Goal: Task Accomplishment & Management: Use online tool/utility

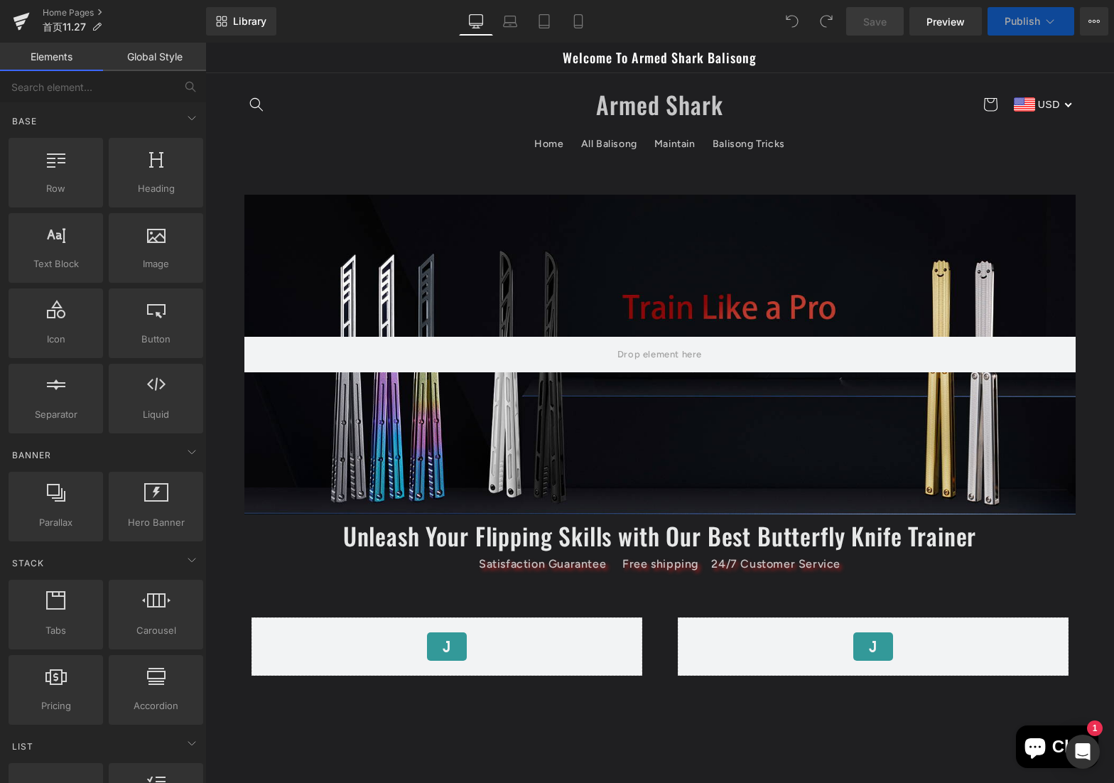
scroll to position [355, 0]
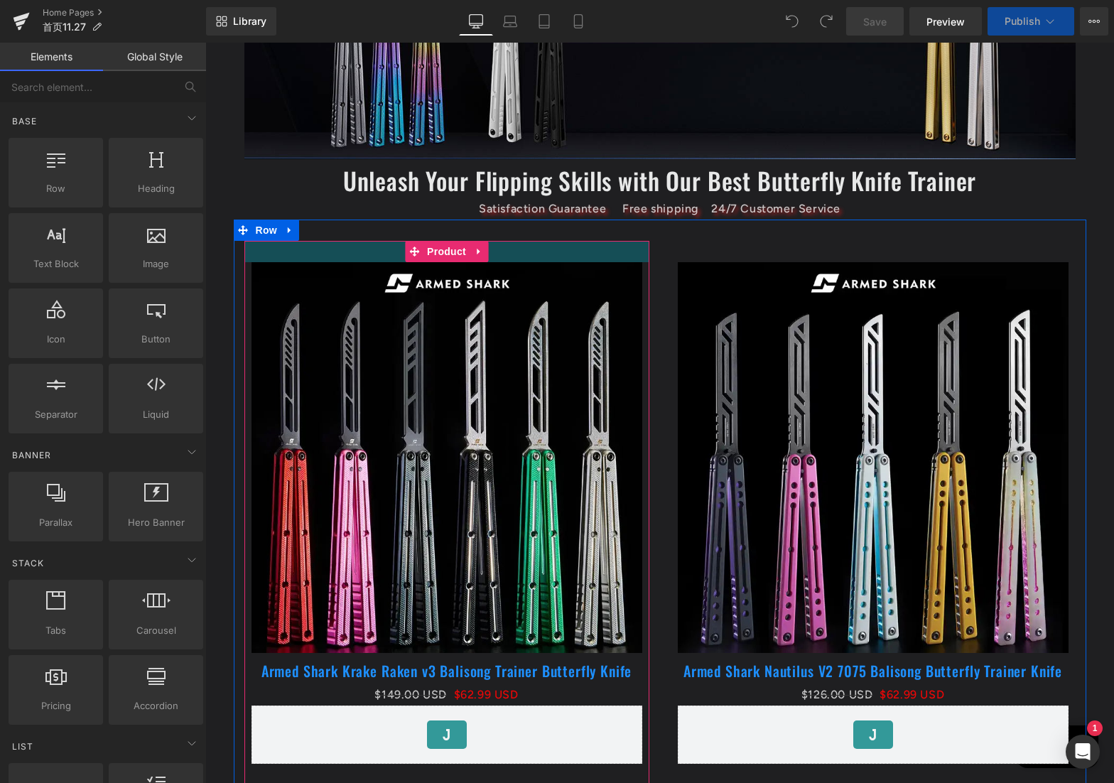
click at [636, 242] on div at bounding box center [446, 251] width 405 height 21
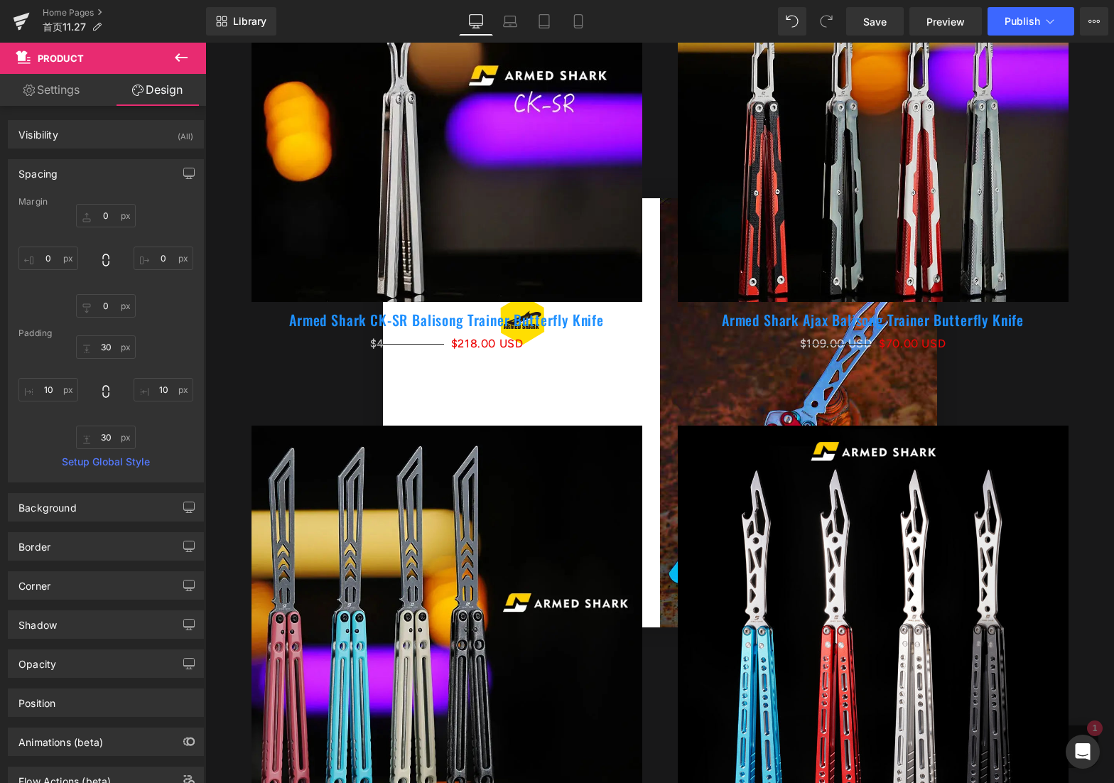
scroll to position [1492, 0]
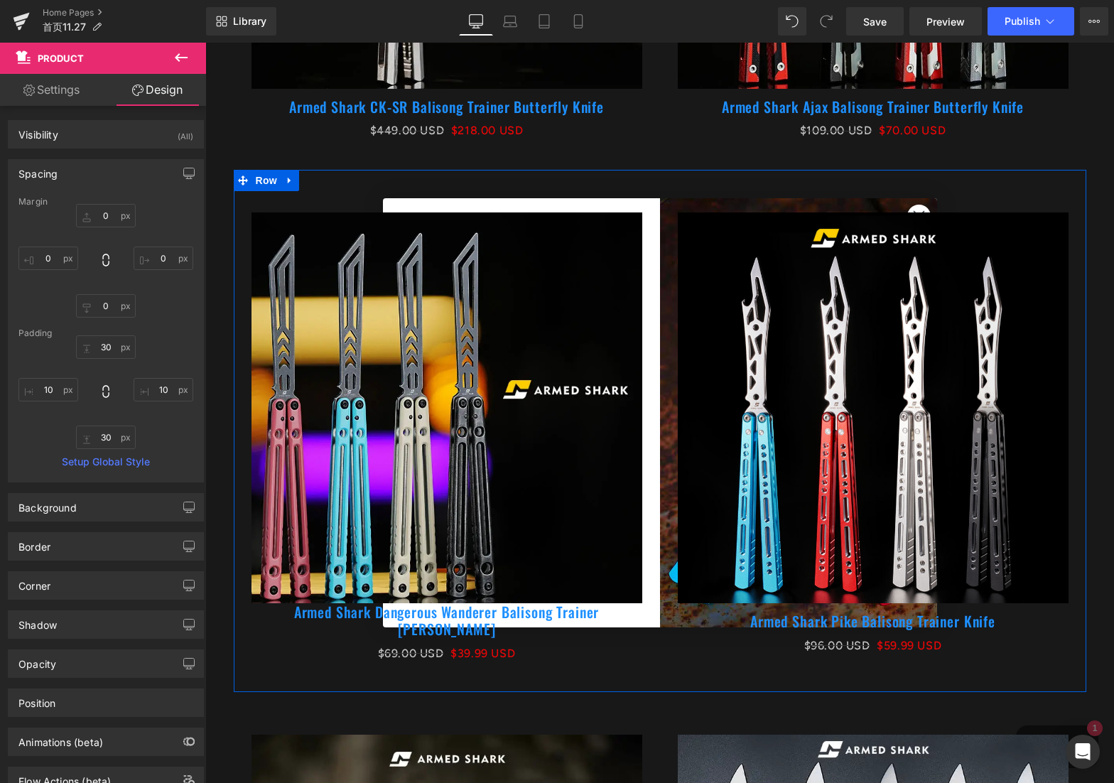
click at [644, 418] on div "Sale Off (P) Image Armed Shark Dangerous Wanderer Balisong Trainer [PERSON_NAME…" at bounding box center [447, 438] width 426 height 494
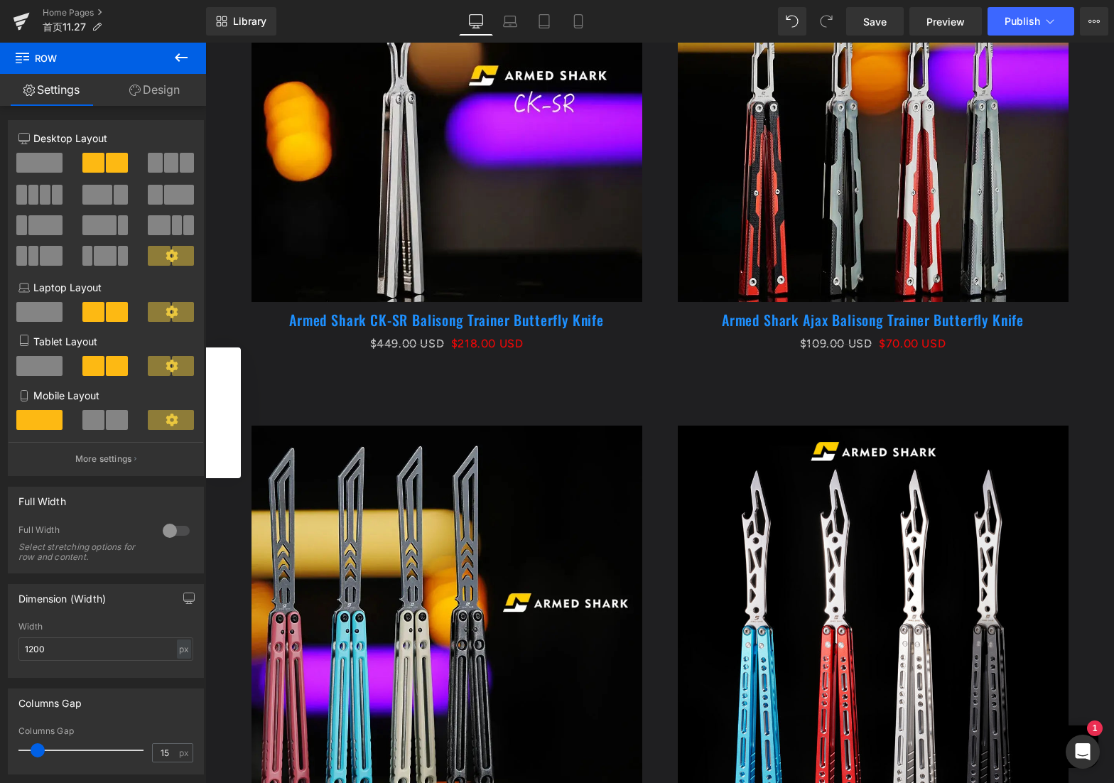
scroll to position [994, 0]
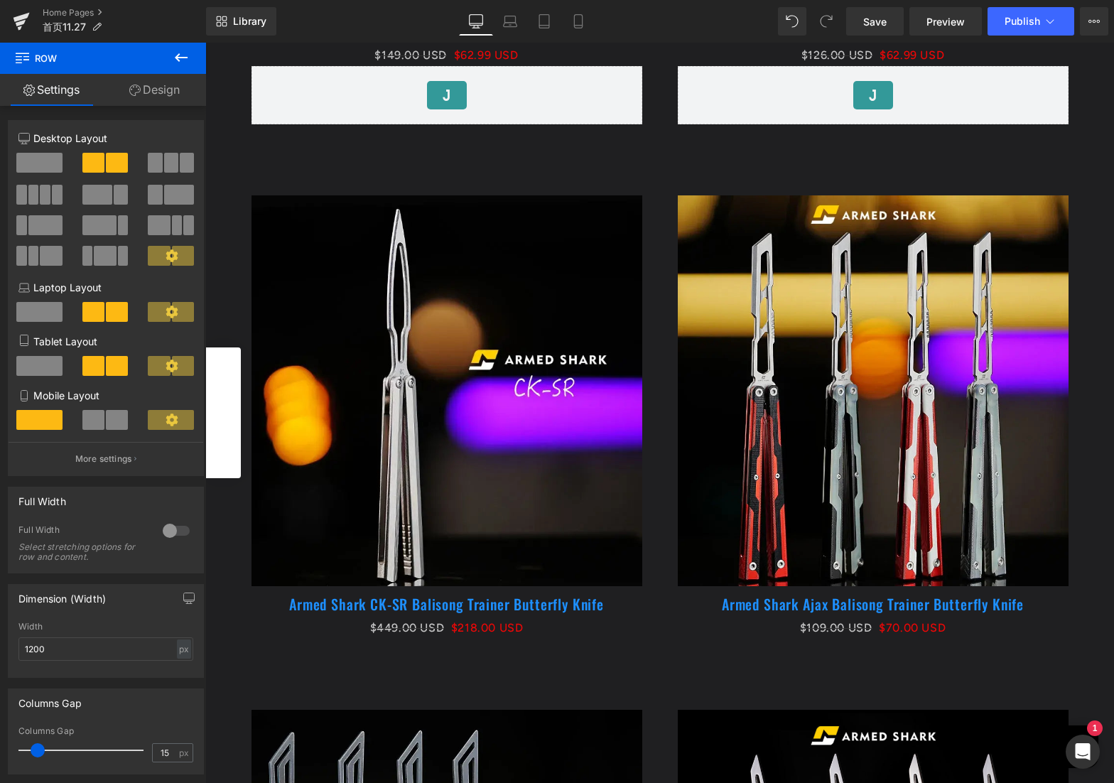
click at [899, 334] on img at bounding box center [873, 390] width 391 height 391
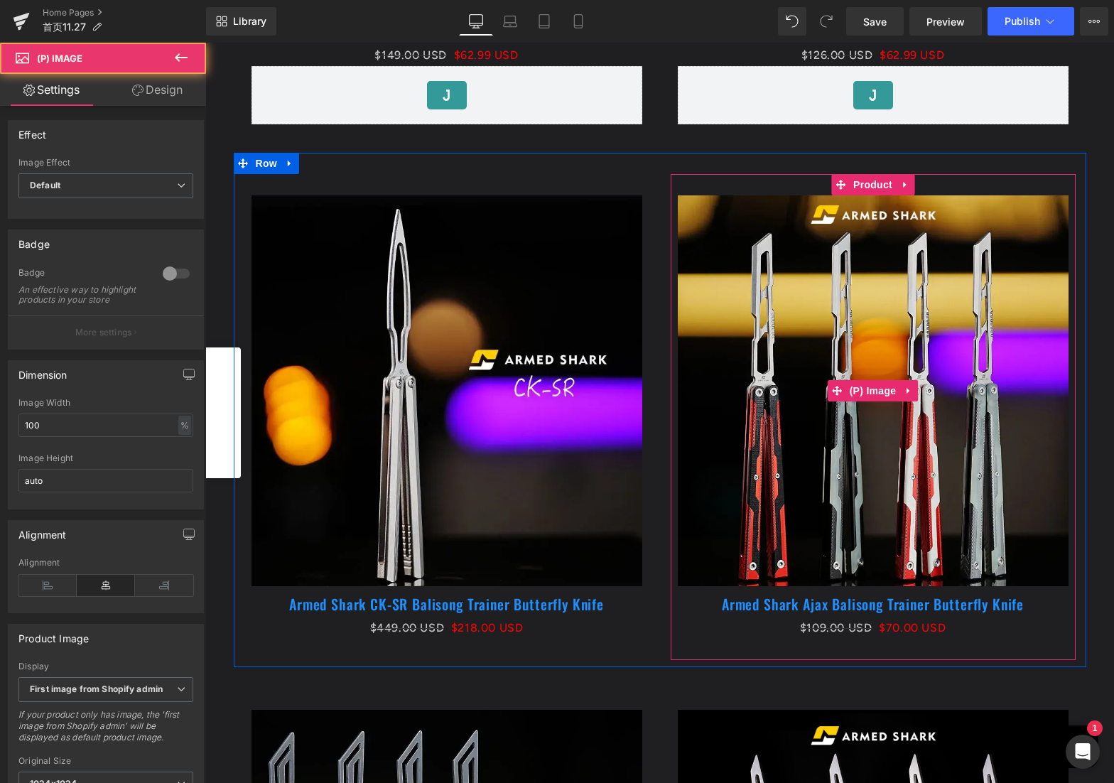
click at [792, 382] on img at bounding box center [873, 390] width 391 height 391
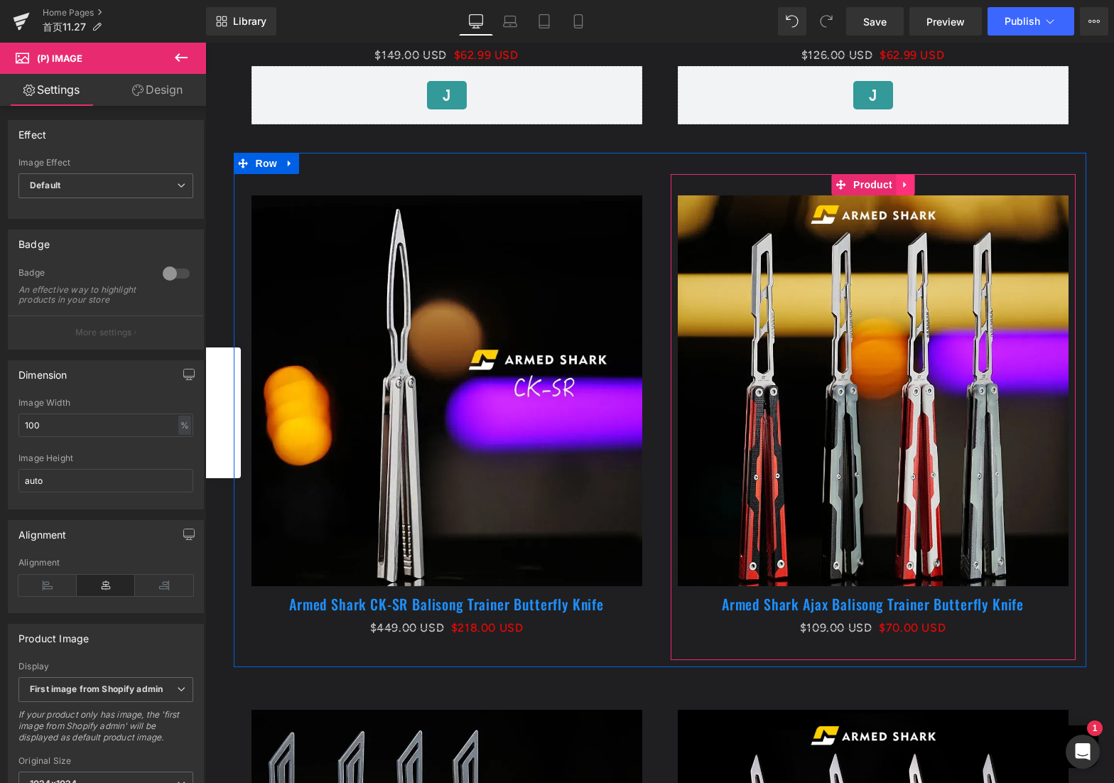
click at [896, 183] on link at bounding box center [905, 184] width 18 height 21
click at [905, 185] on link at bounding box center [914, 184] width 18 height 21
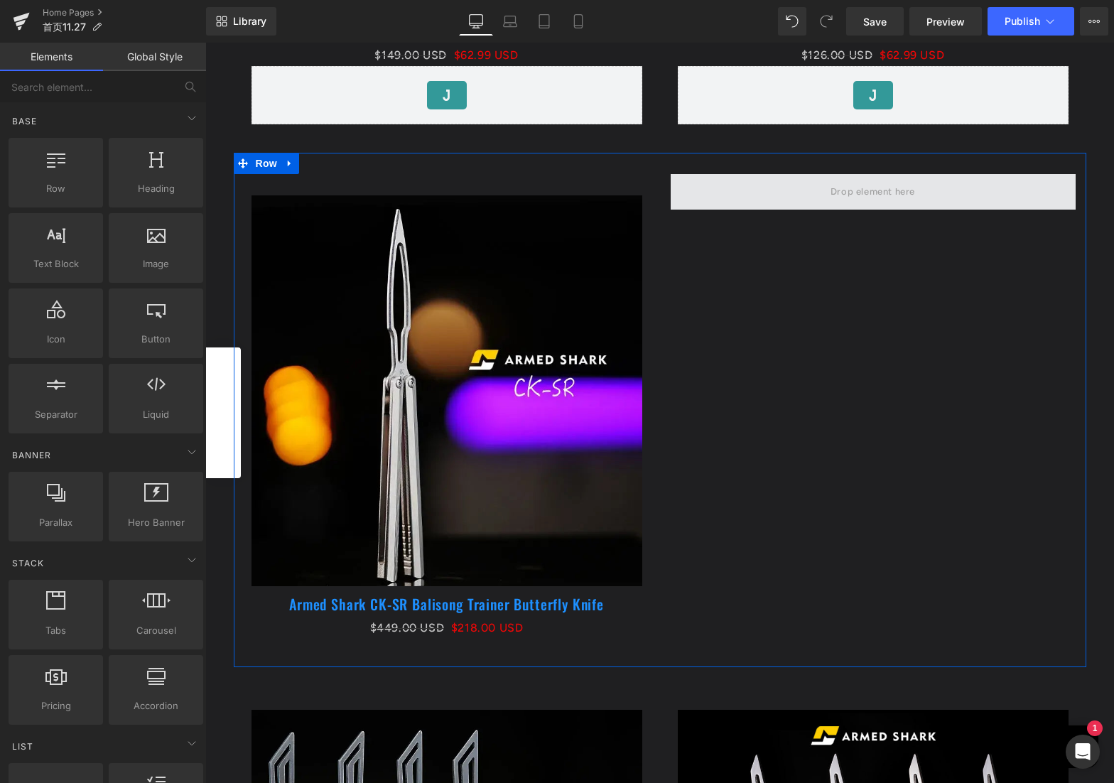
click at [869, 195] on span at bounding box center [872, 191] width 94 height 23
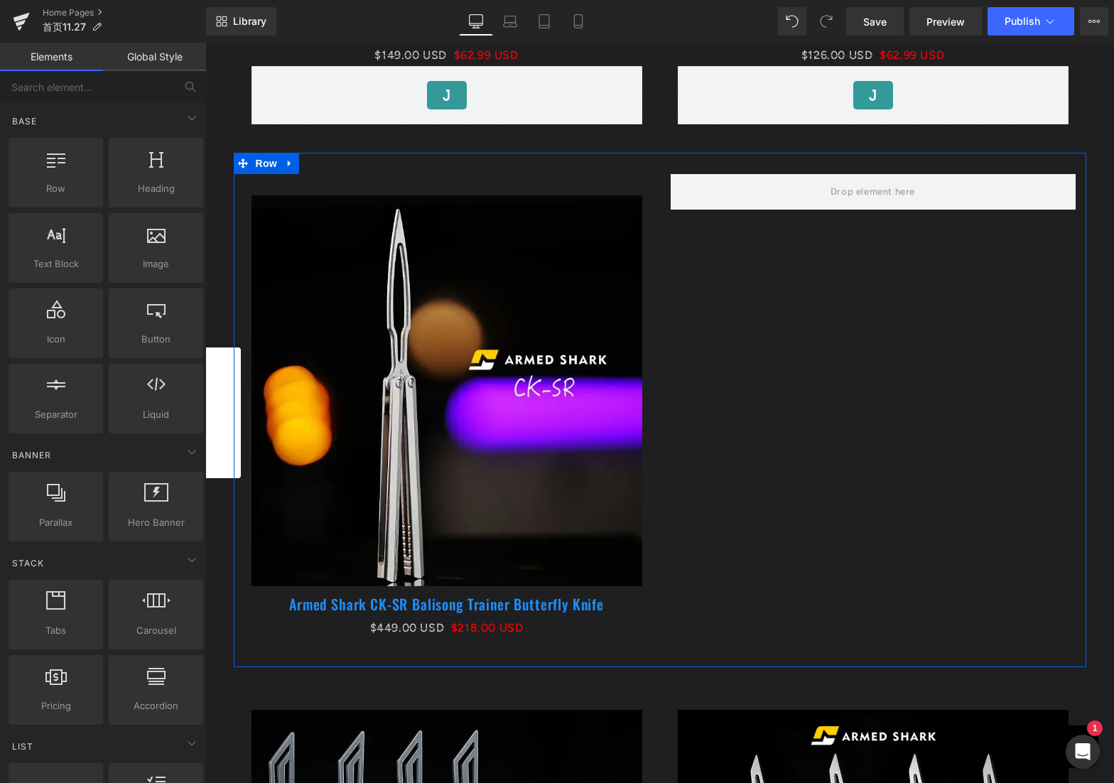
click at [807, 337] on div "Sale Off (P) Image Armed Shark CK-SR Balisong Trainer Butterfly Knife (P) Title…" at bounding box center [660, 410] width 852 height 514
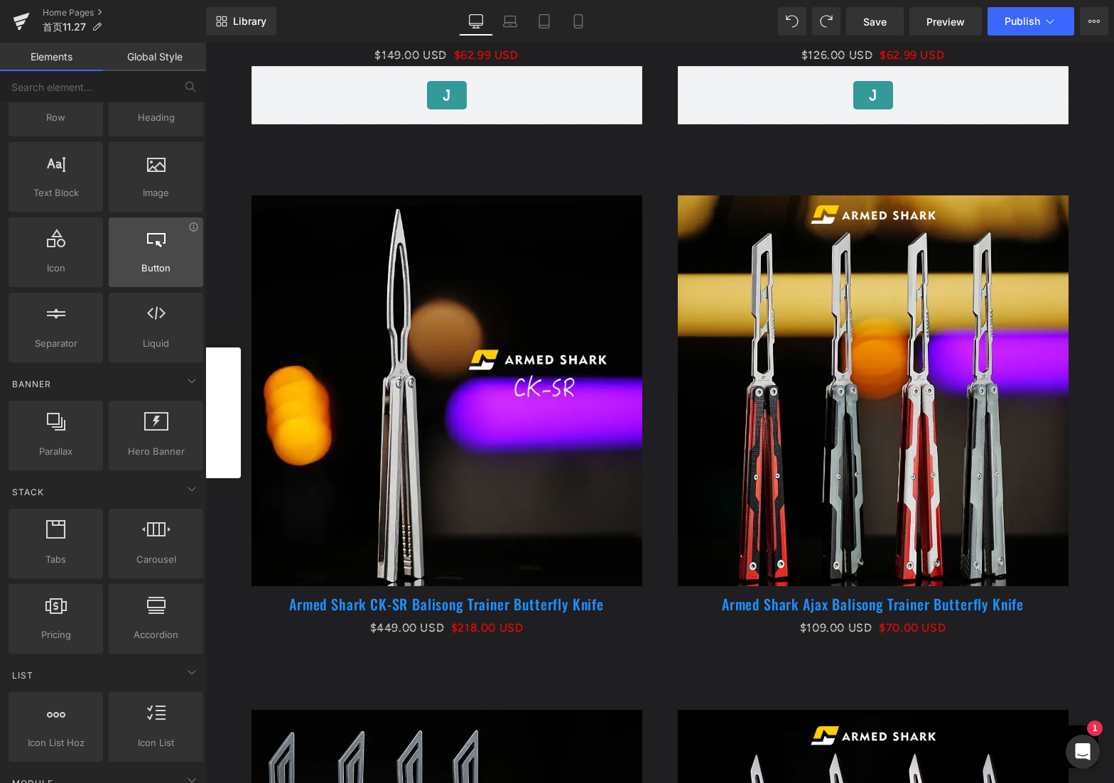
scroll to position [0, 0]
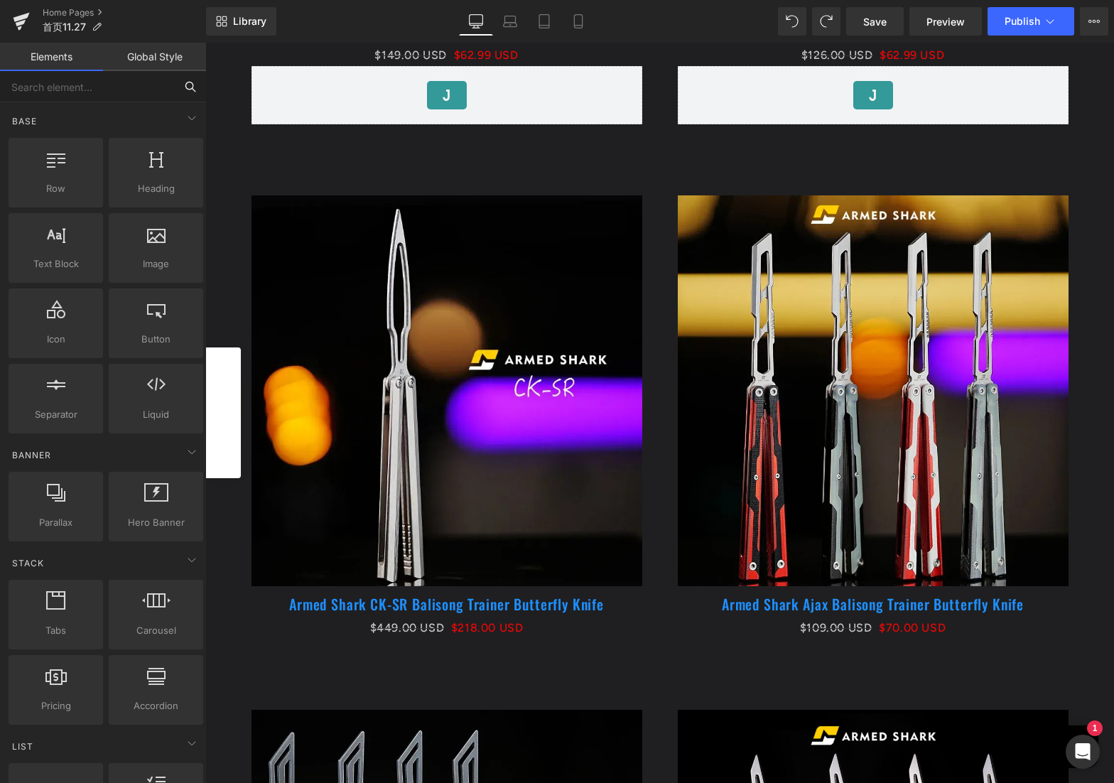
click at [114, 95] on input "text" at bounding box center [87, 86] width 175 height 31
type input "pro"
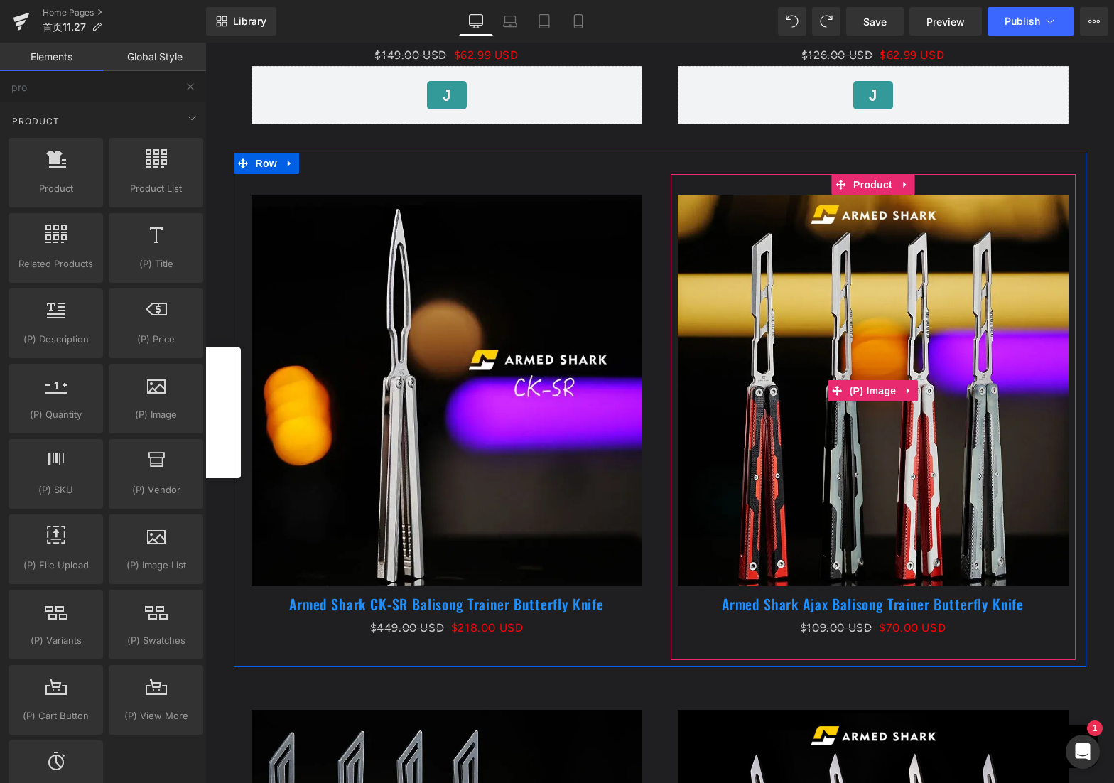
click at [879, 258] on img at bounding box center [873, 390] width 391 height 391
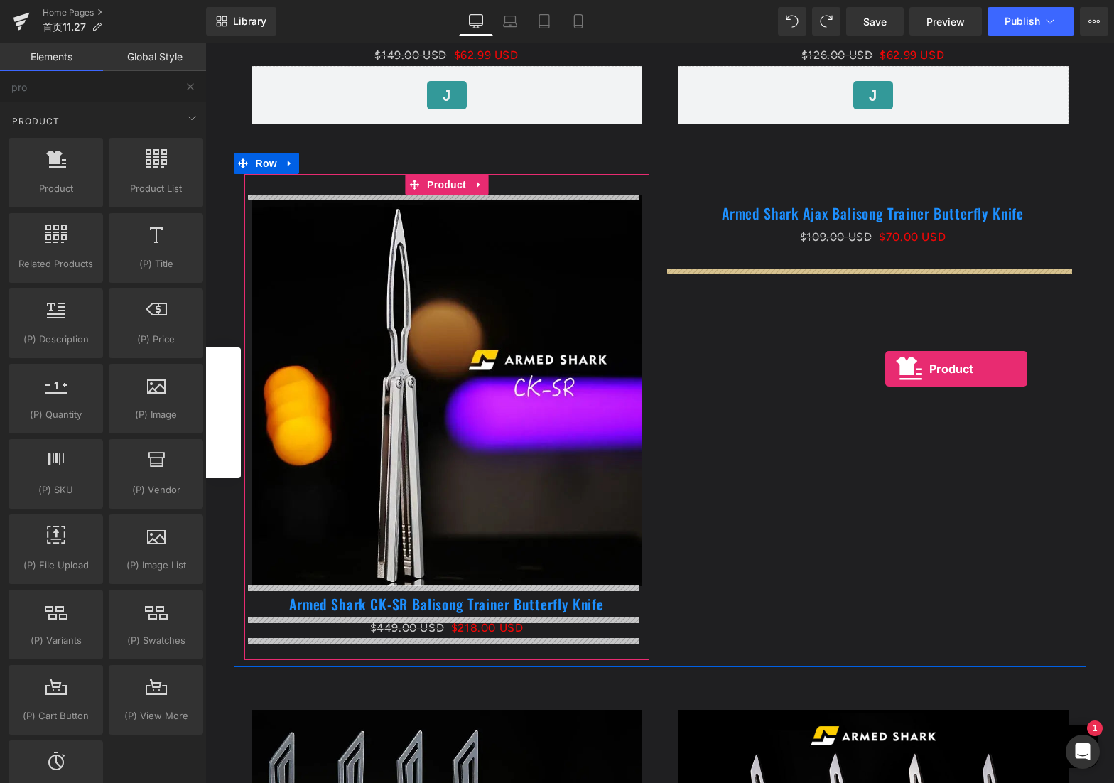
drag, startPoint x: 255, startPoint y: 215, endPoint x: 881, endPoint y: 369, distance: 644.5
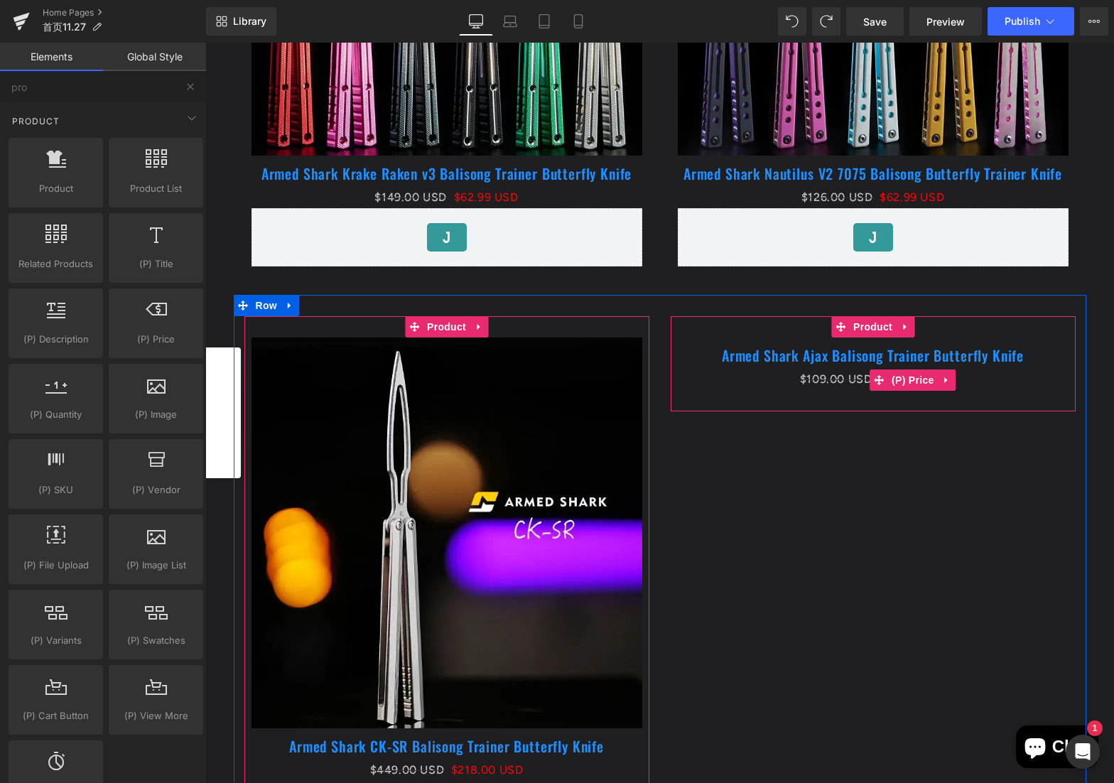
scroll to position [994, 0]
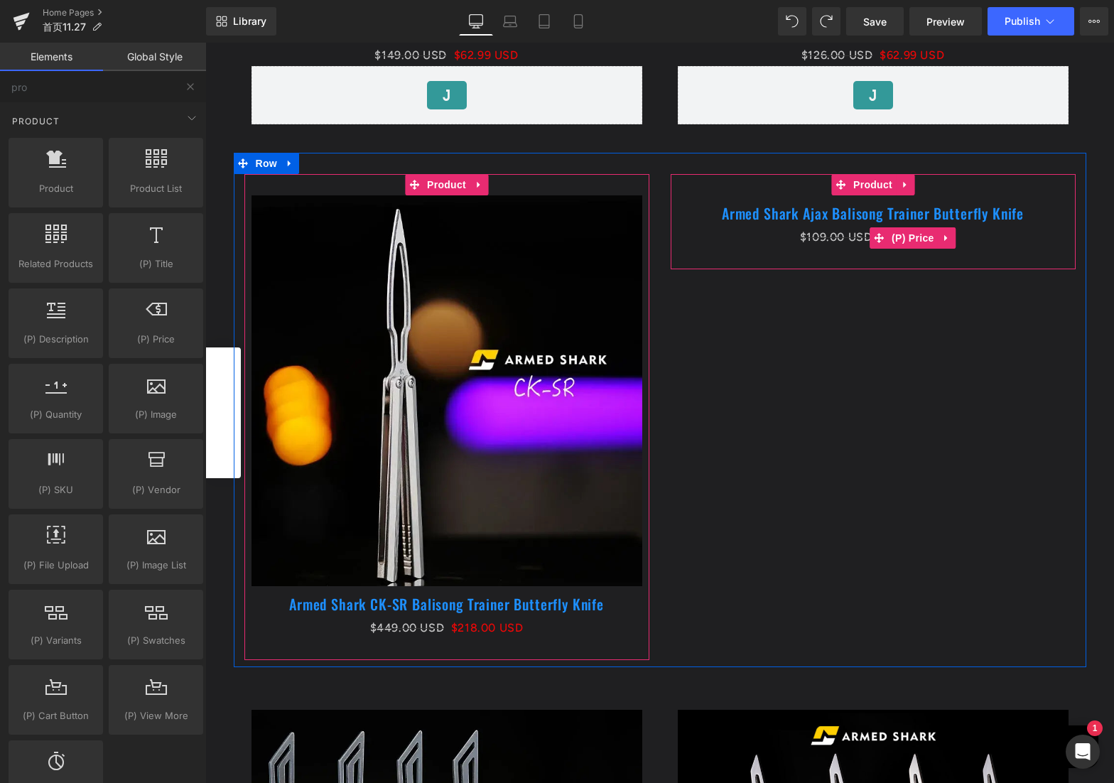
click at [906, 240] on div "$109.00 USD $70.00 USD" at bounding box center [873, 237] width 391 height 21
click at [906, 237] on div "Armed Shark Ajax Balisong Trainer Butterfly Knife (P) Title Product" at bounding box center [873, 213] width 405 height 78
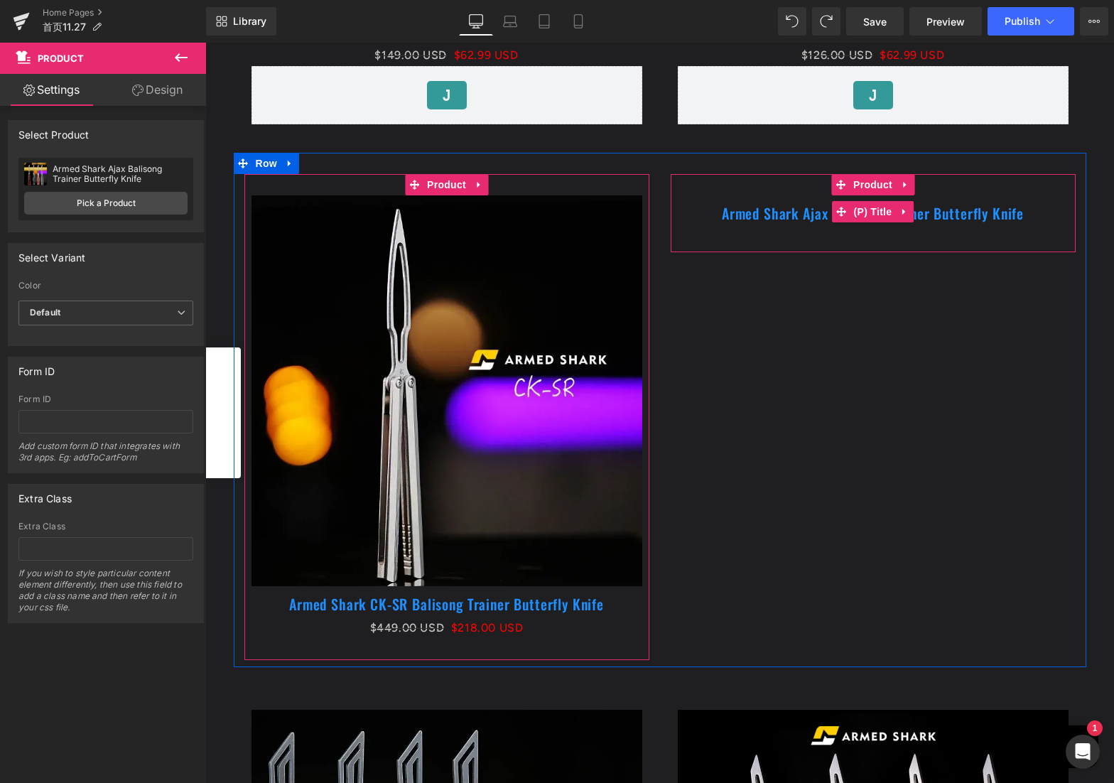
click at [906, 219] on link "Armed Shark Ajax Balisong Trainer Butterfly Knife" at bounding box center [873, 213] width 302 height 17
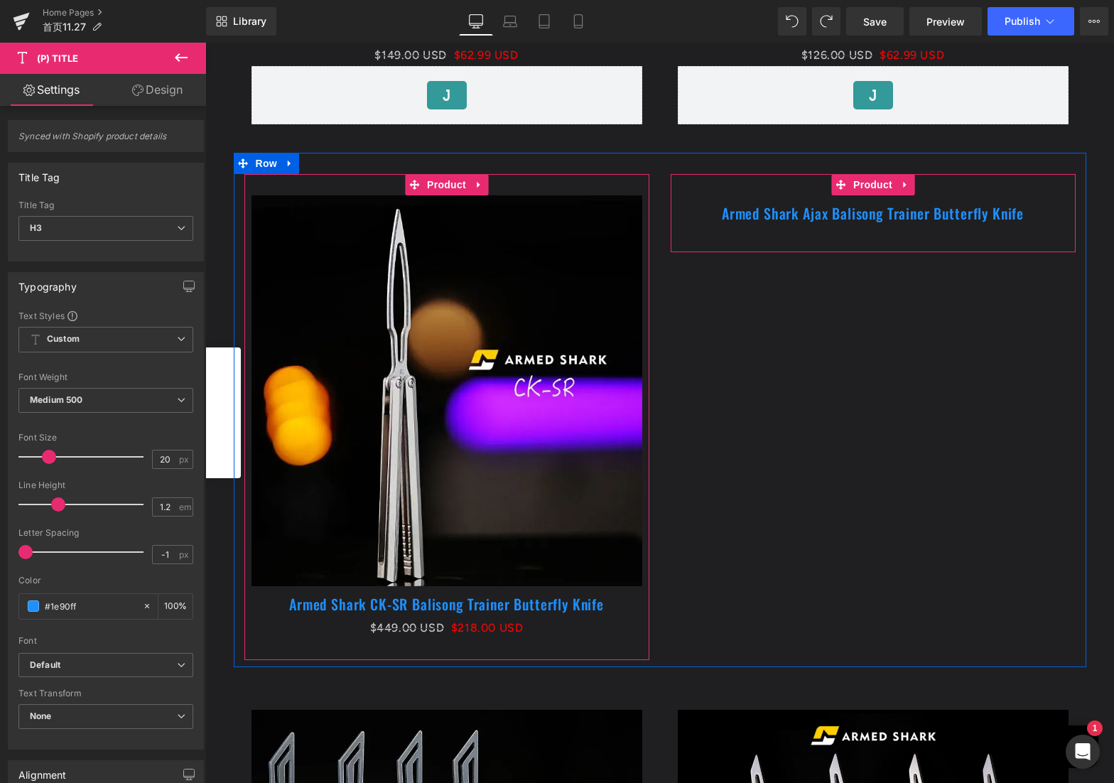
click at [906, 186] on div "Armed Shark Ajax Balisong Trainer Butterfly Knife (P) Title Product" at bounding box center [873, 213] width 405 height 78
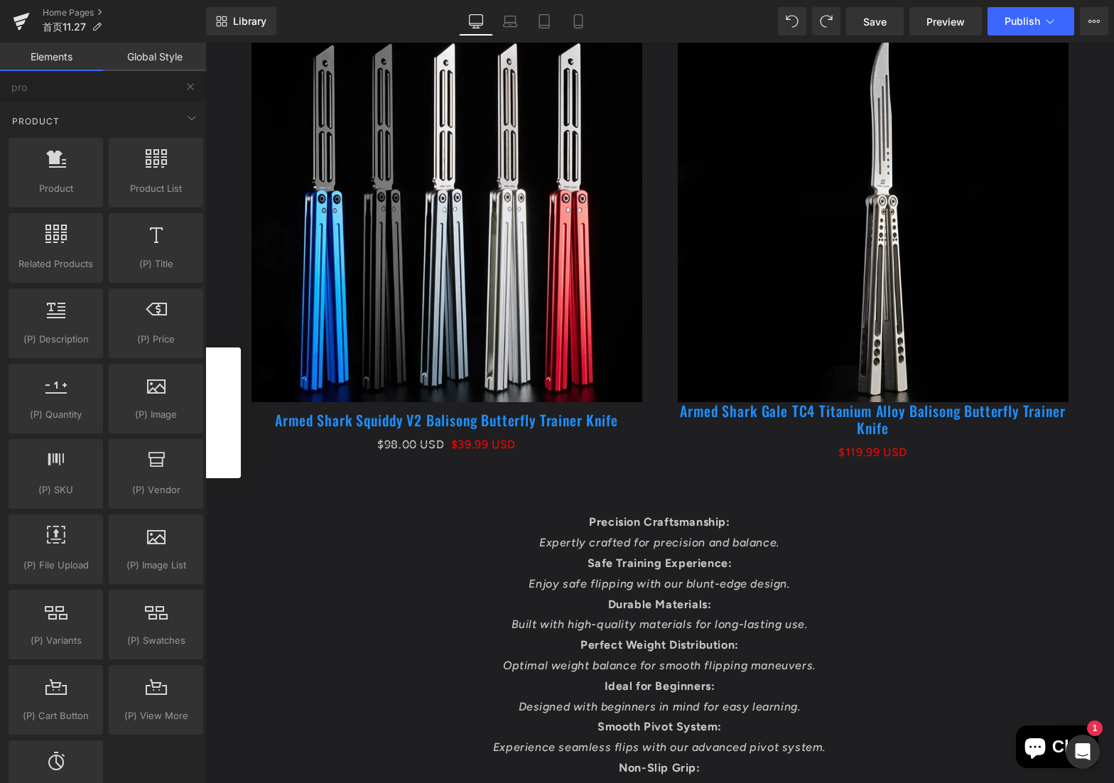
scroll to position [4688, 0]
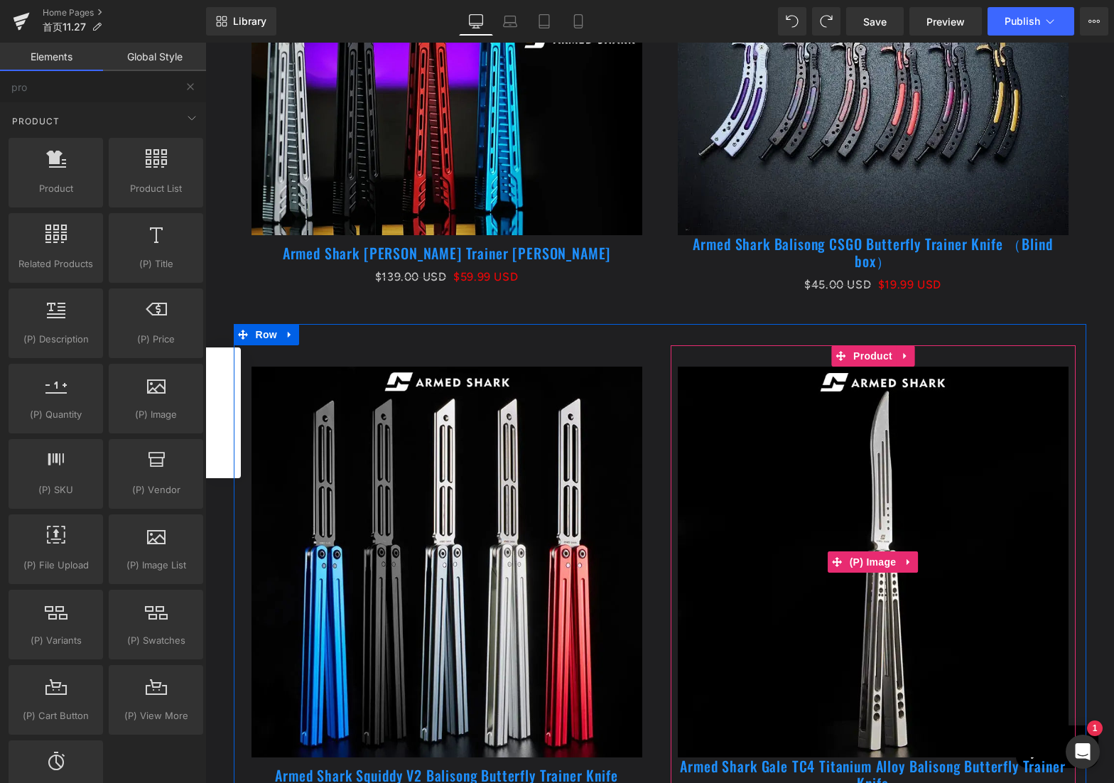
click at [906, 538] on img at bounding box center [873, 562] width 391 height 391
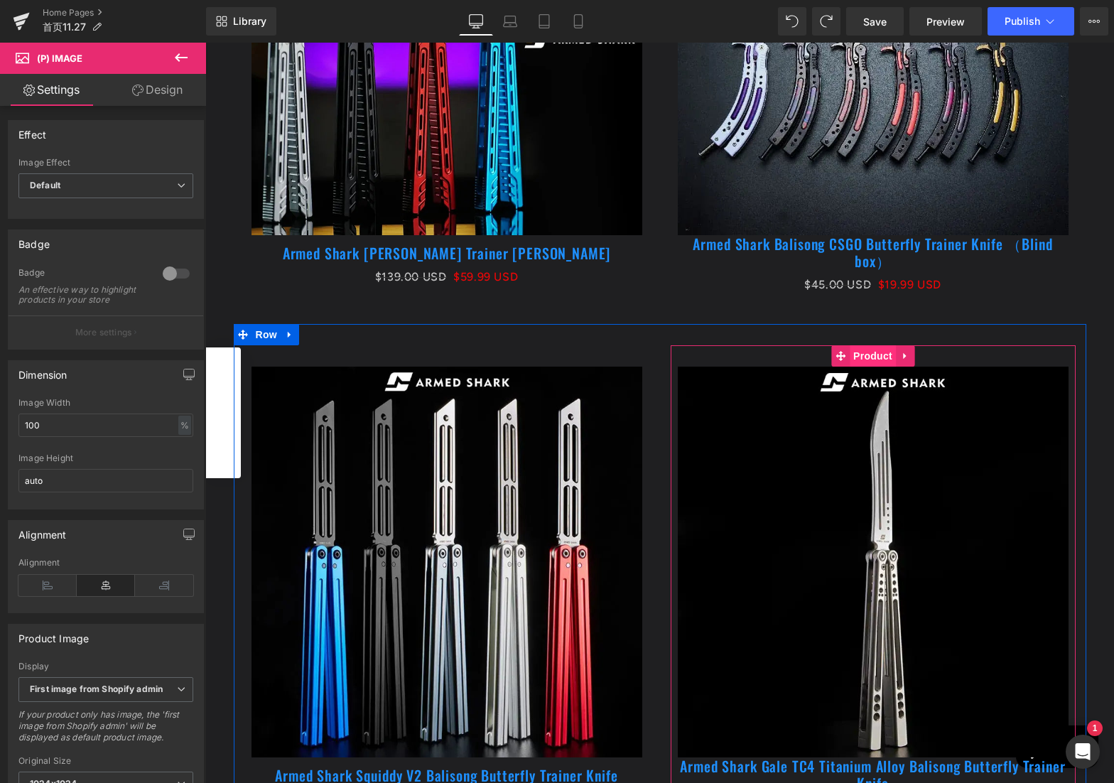
click at [852, 345] on span "Product" at bounding box center [873, 355] width 46 height 21
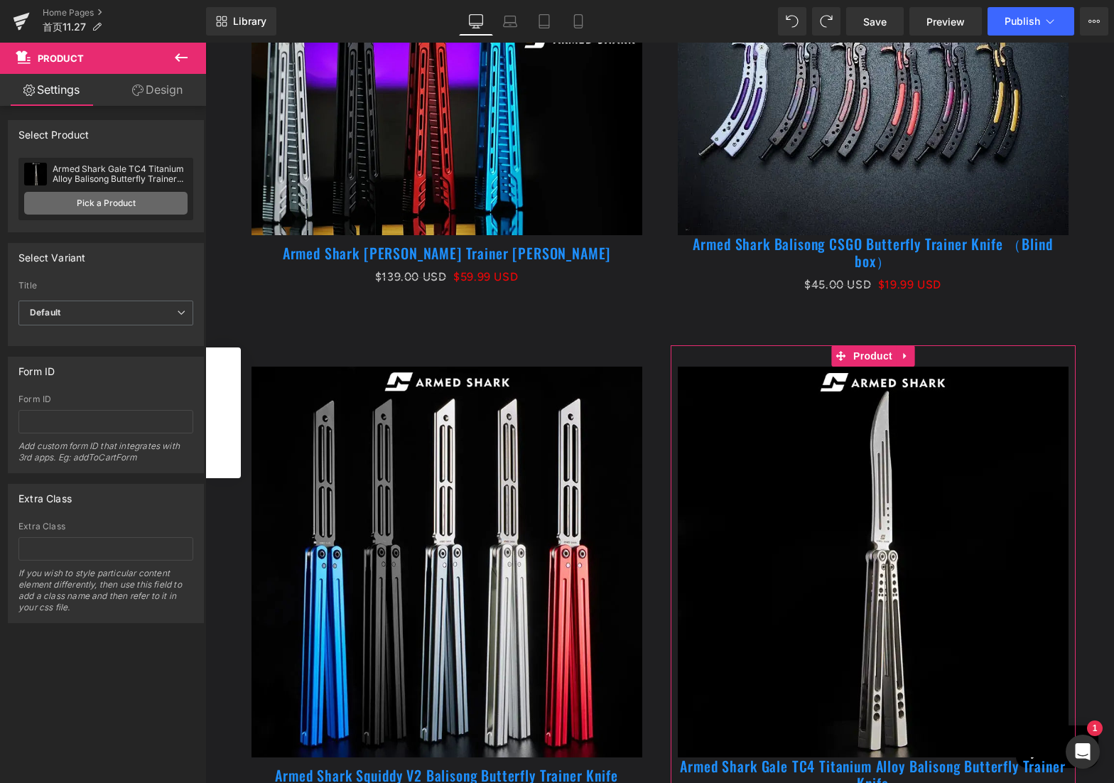
click at [135, 205] on link "Pick a Product" at bounding box center [105, 203] width 163 height 23
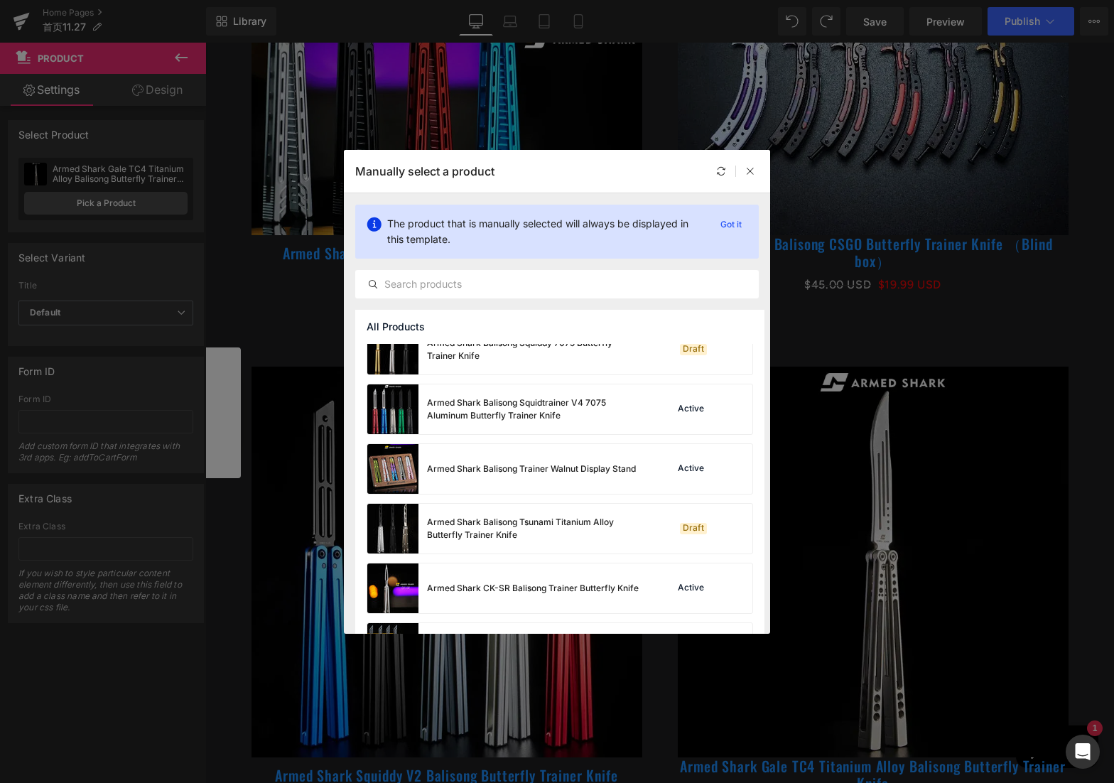
scroll to position [568, 0]
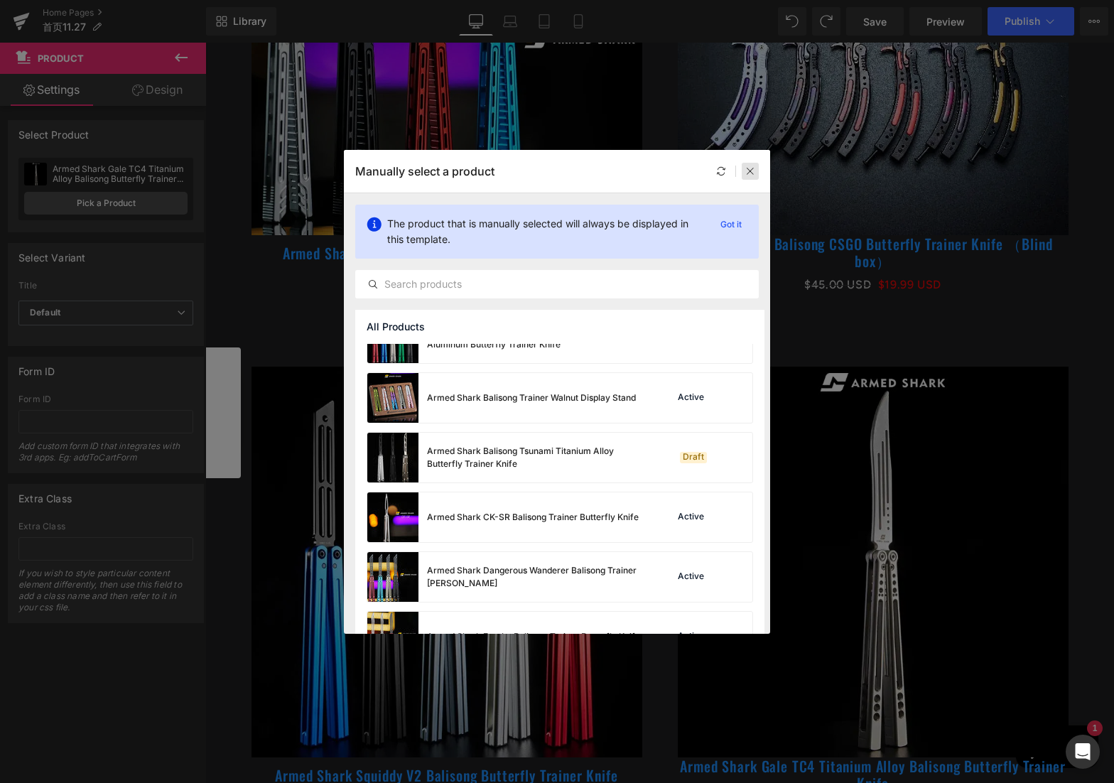
drag, startPoint x: 747, startPoint y: 173, endPoint x: 593, endPoint y: 32, distance: 208.6
click at [747, 173] on icon at bounding box center [750, 171] width 10 height 10
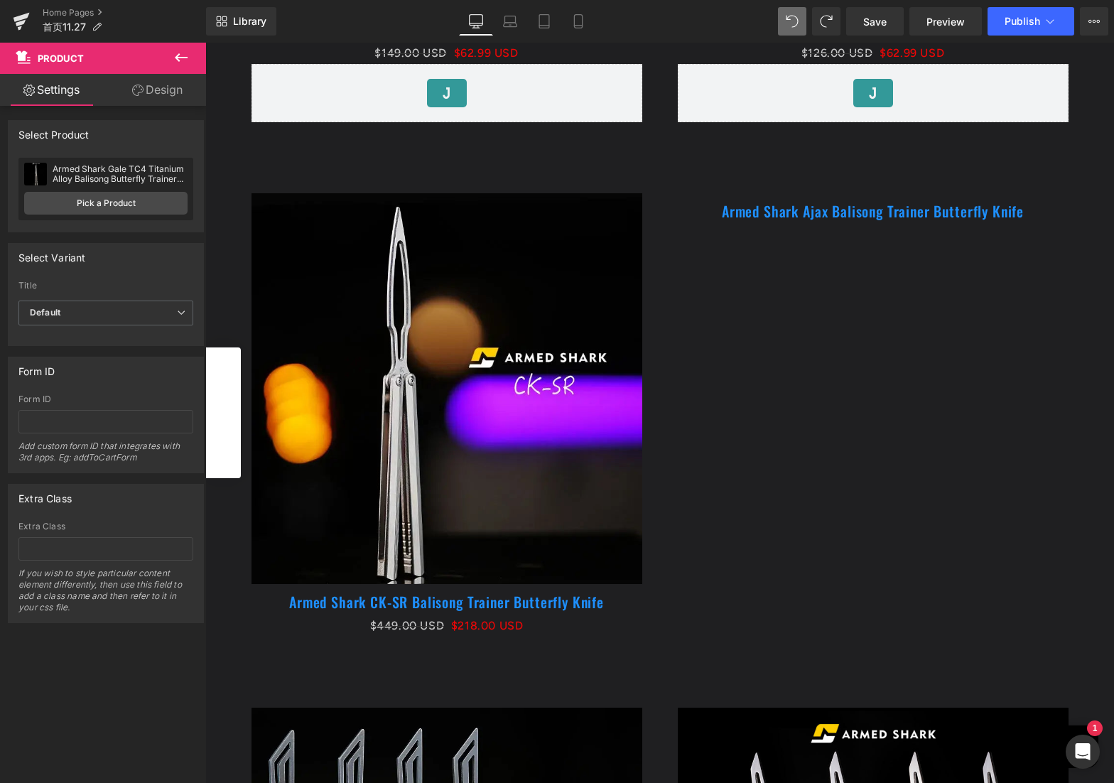
scroll to position [1068, 0]
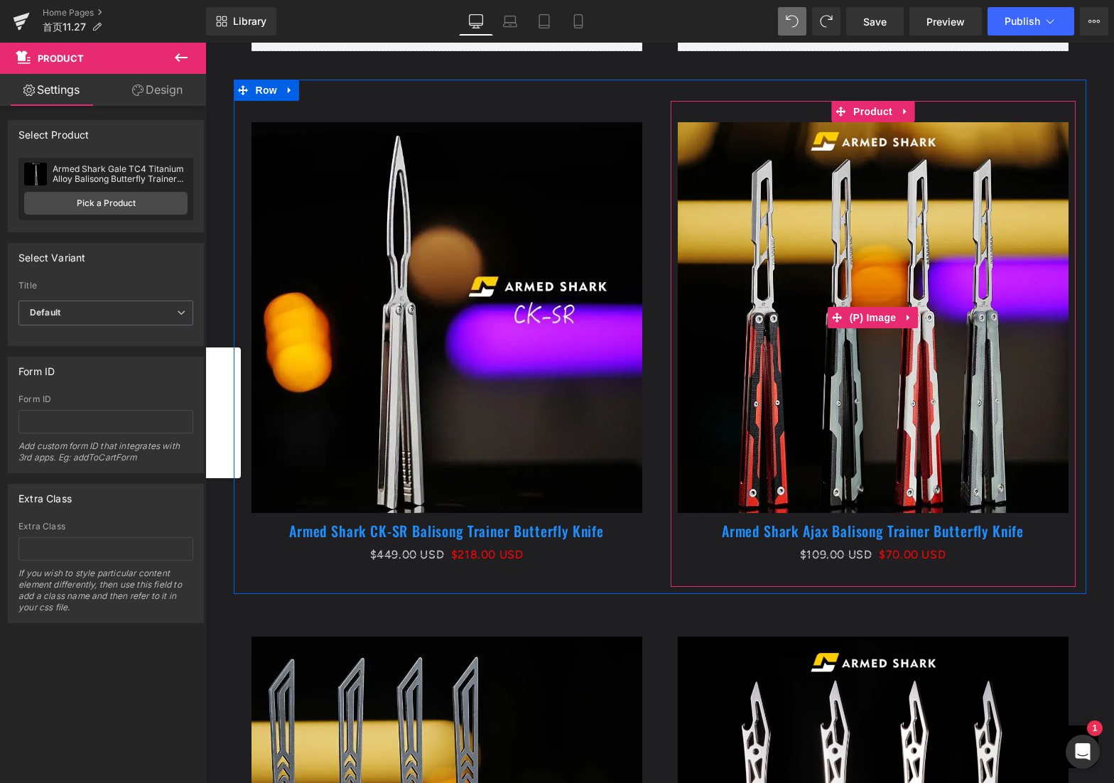
click at [850, 259] on img at bounding box center [873, 317] width 391 height 391
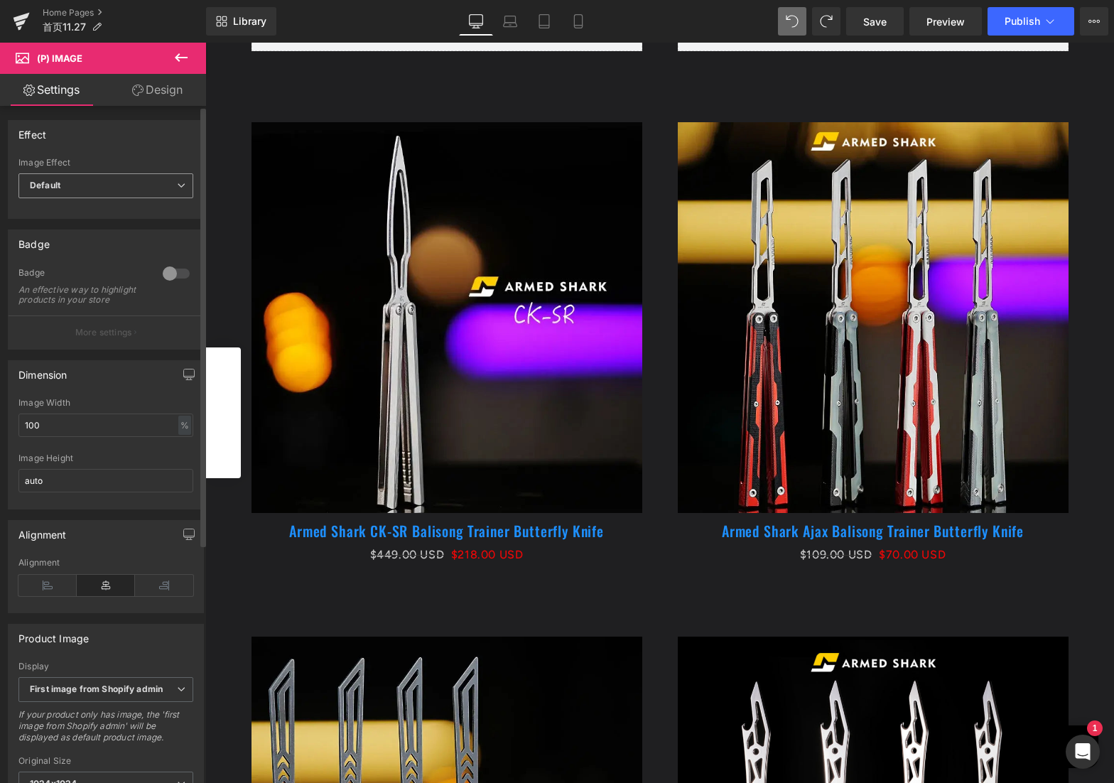
click at [136, 180] on span "Default" at bounding box center [105, 185] width 175 height 25
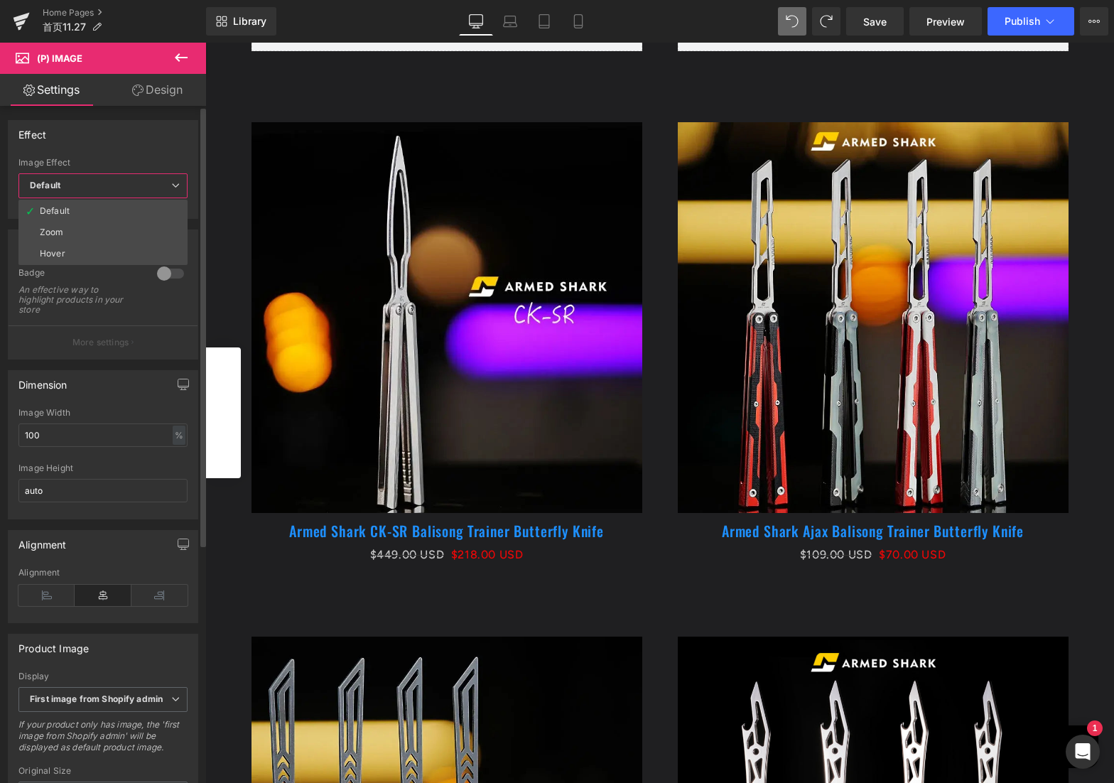
click at [116, 175] on span "Default" at bounding box center [102, 185] width 169 height 25
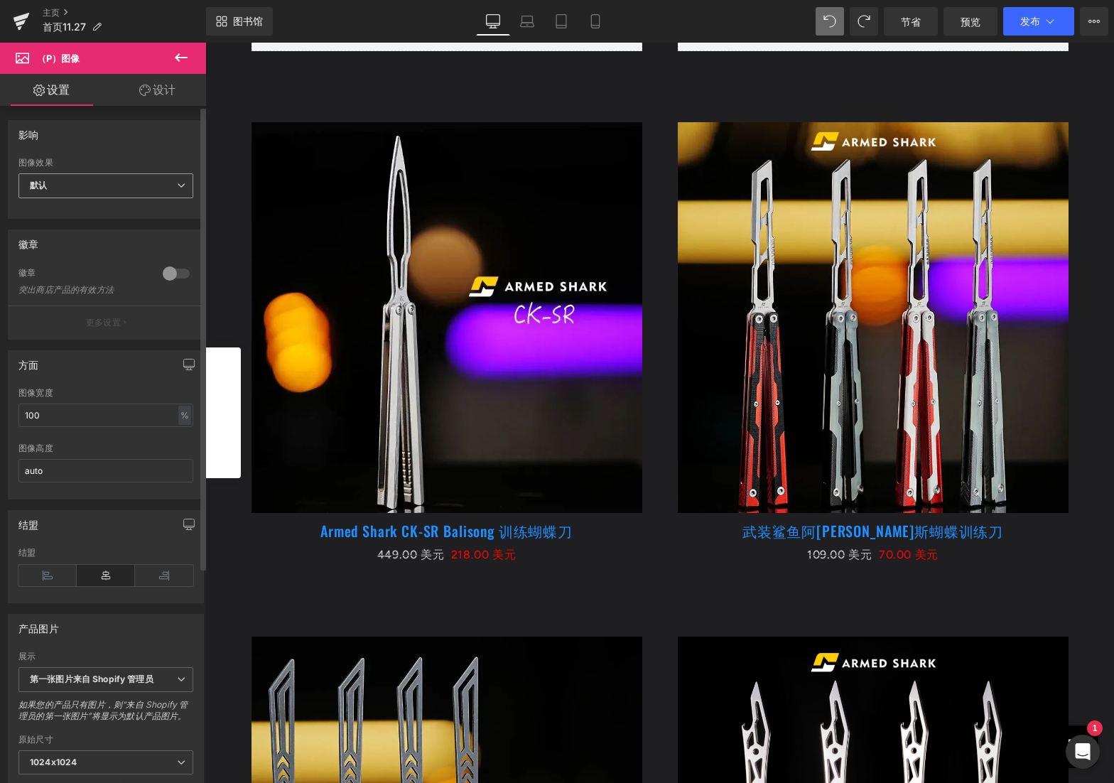
click at [80, 191] on span "默认" at bounding box center [105, 185] width 175 height 25
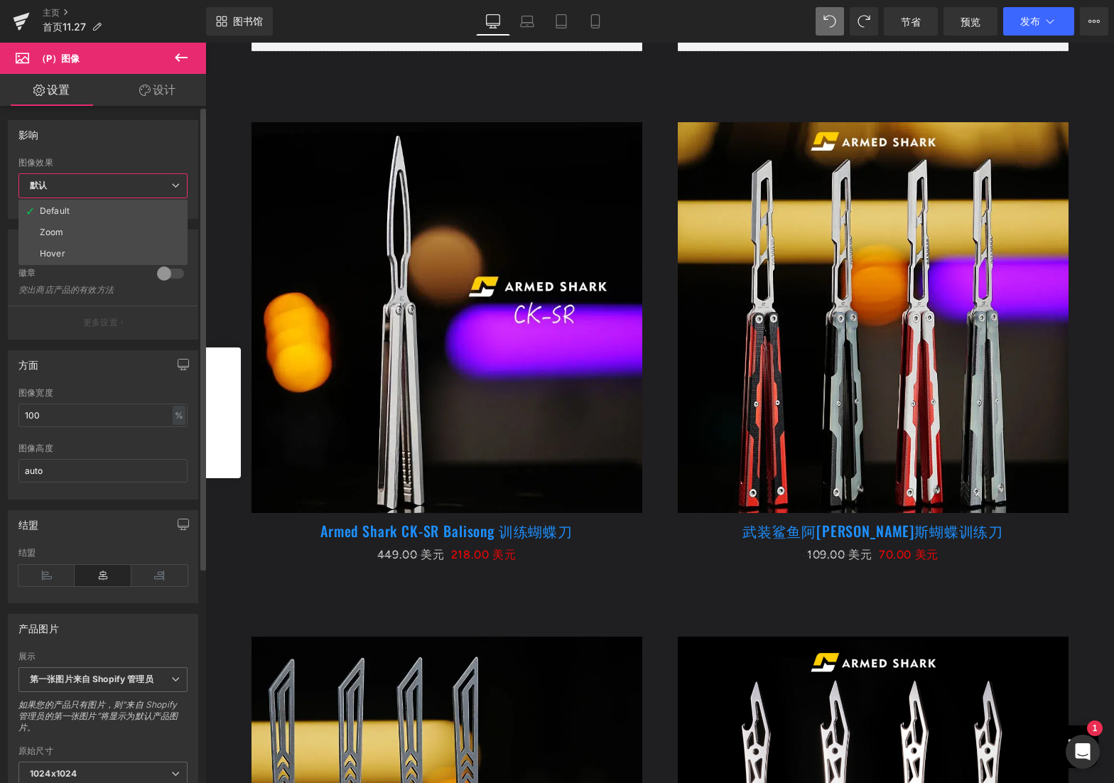
click at [80, 191] on span "默认" at bounding box center [102, 185] width 169 height 25
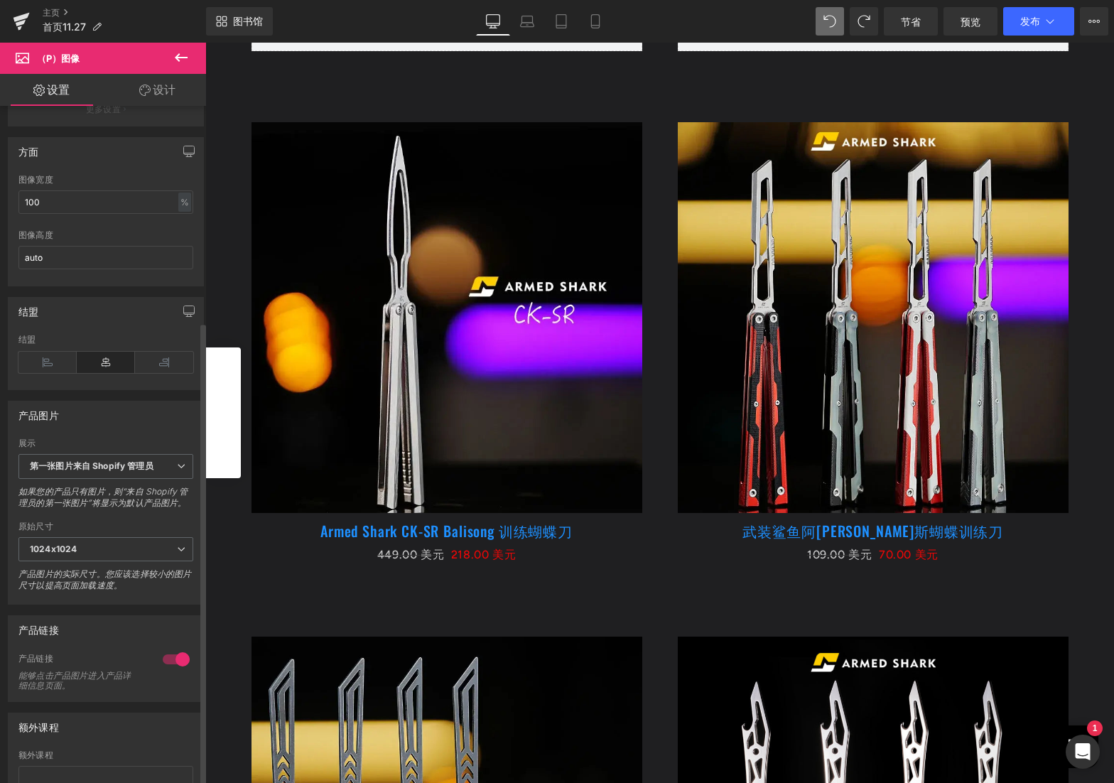
scroll to position [314, 0]
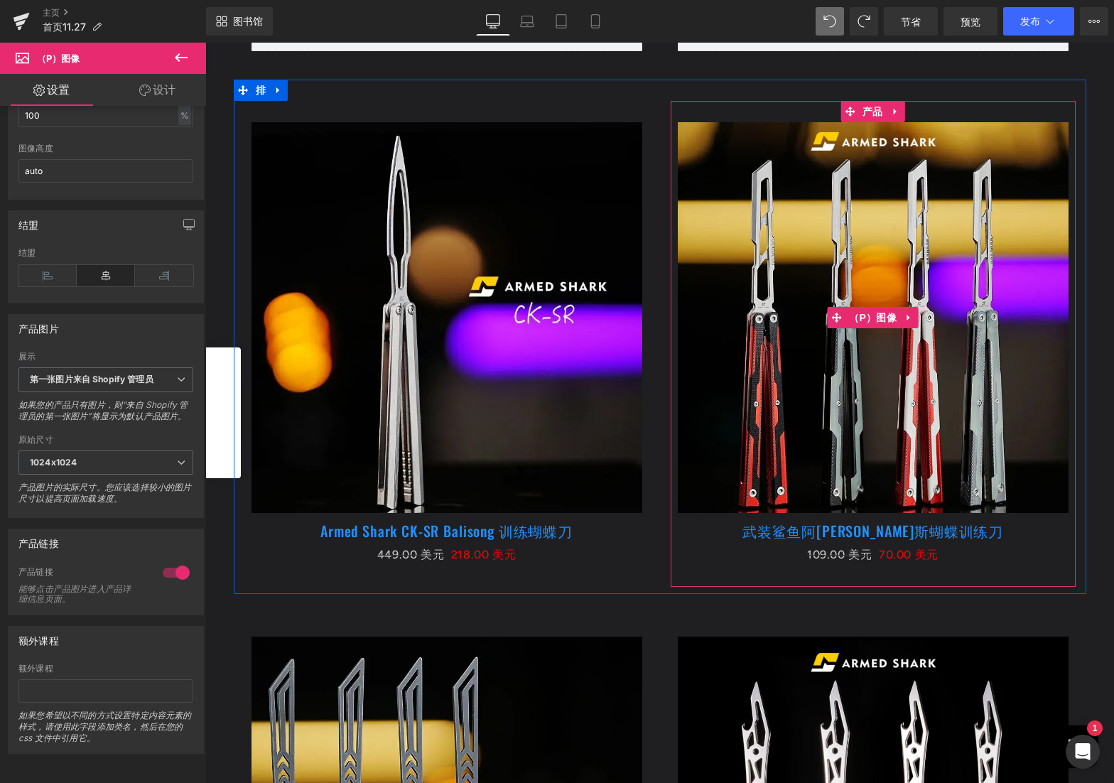
click at [771, 273] on img at bounding box center [873, 317] width 391 height 391
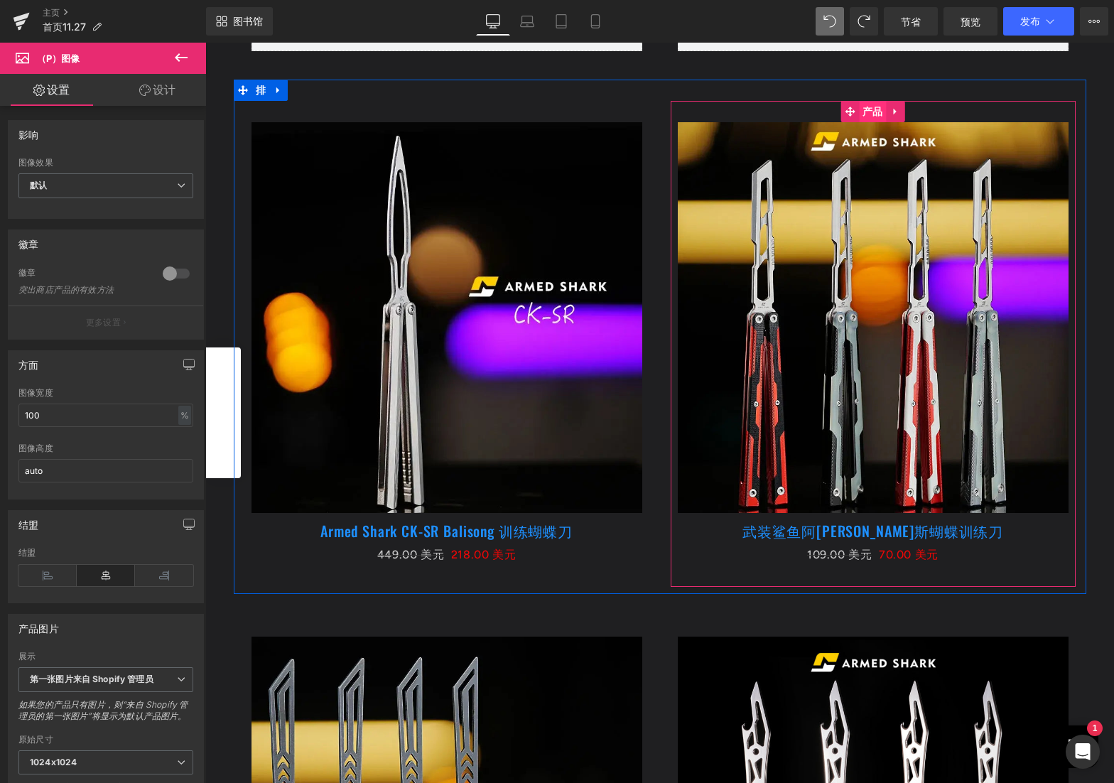
click at [868, 111] on font "产品" at bounding box center [872, 111] width 21 height 11
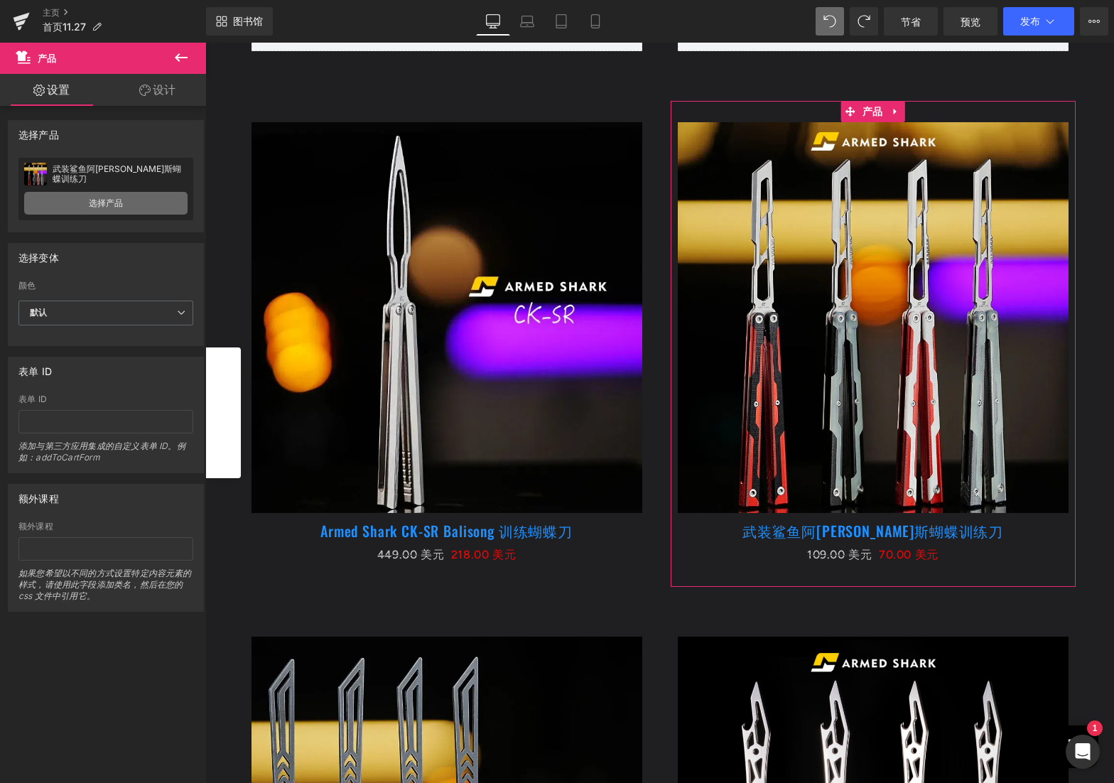
click at [151, 205] on link "选择产品" at bounding box center [105, 203] width 163 height 23
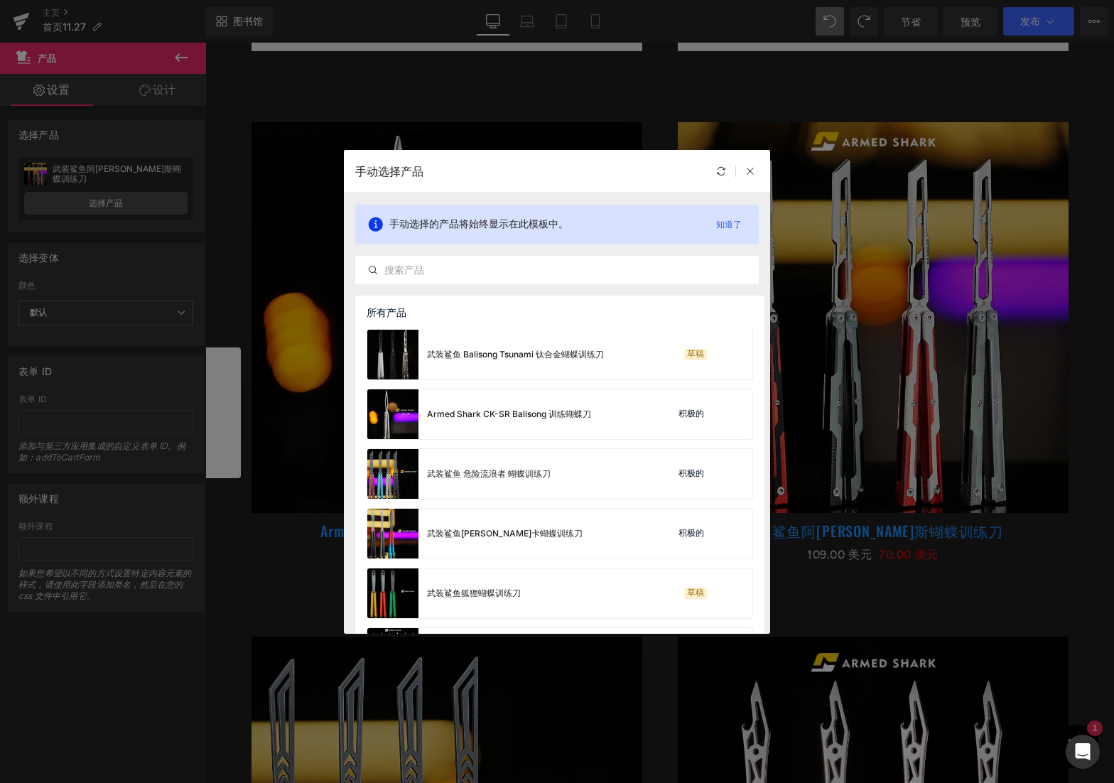
scroll to position [526, 0]
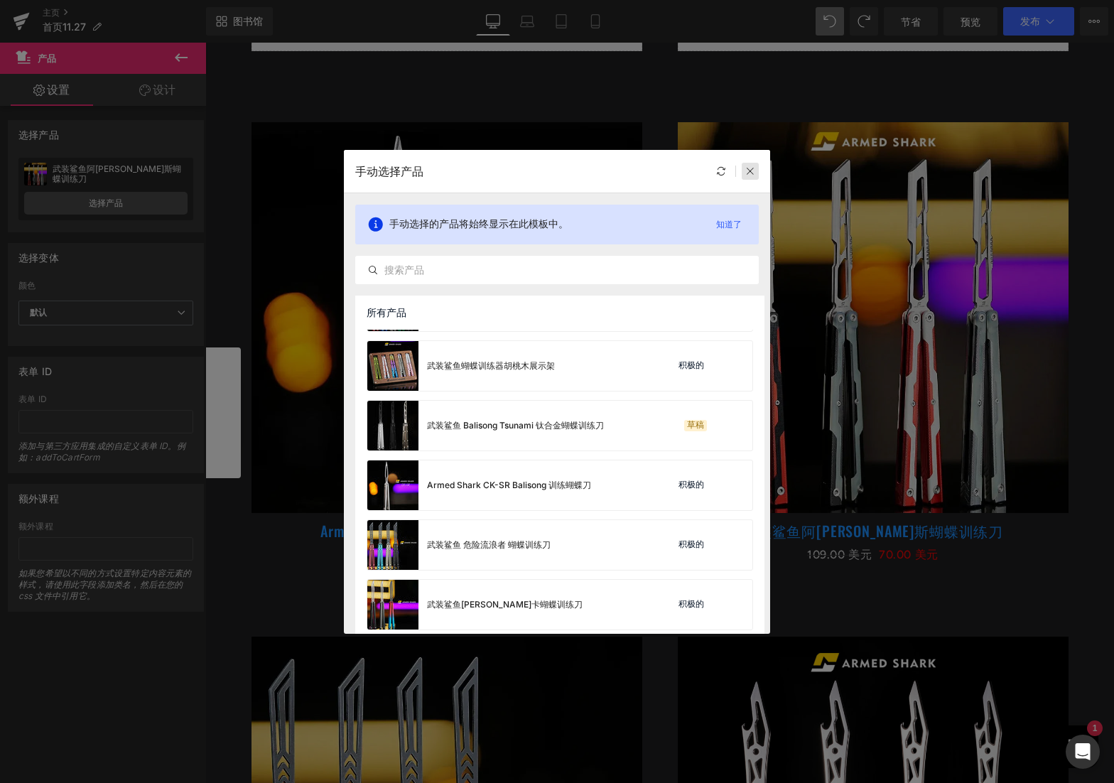
drag, startPoint x: 747, startPoint y: 173, endPoint x: 487, endPoint y: 176, distance: 260.0
click at [747, 173] on icon at bounding box center [750, 171] width 10 height 10
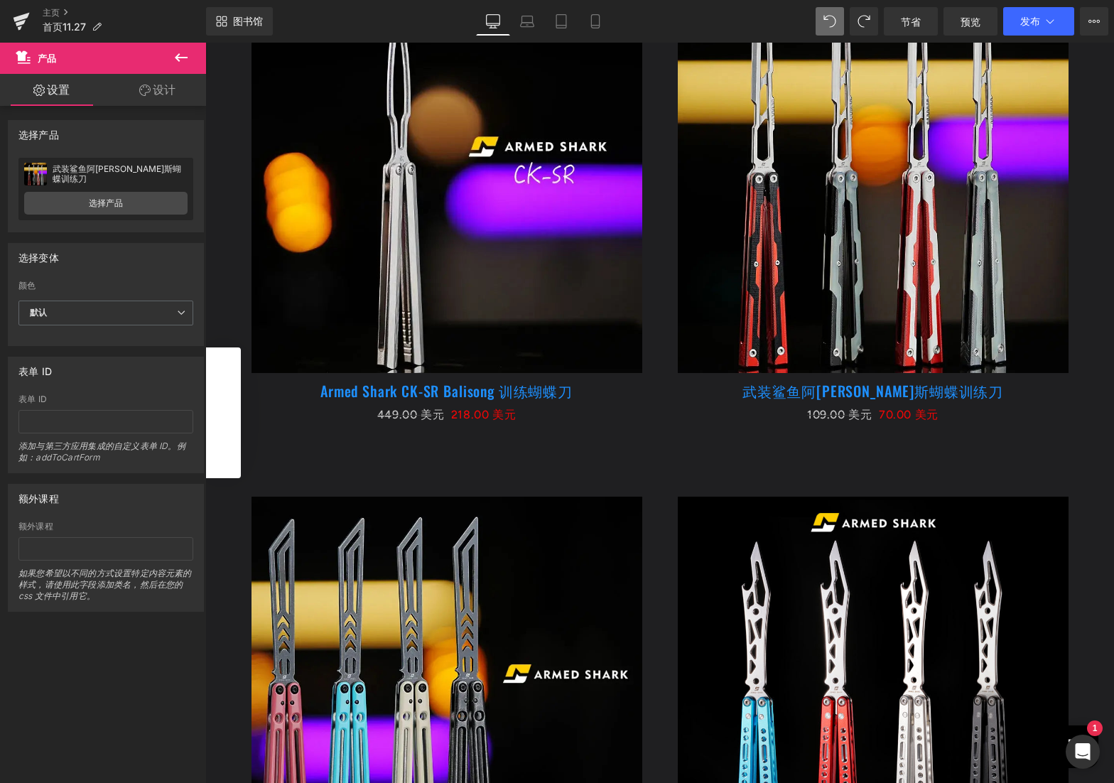
scroll to position [1066, 0]
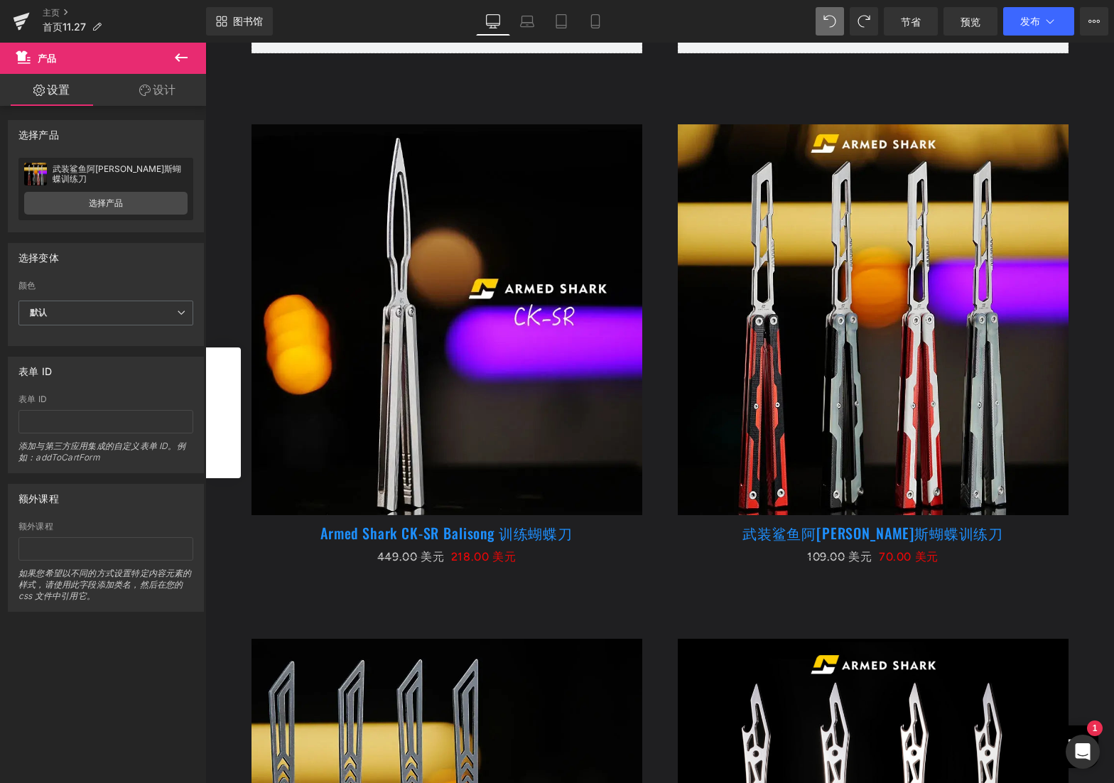
click at [798, 355] on img at bounding box center [873, 319] width 391 height 391
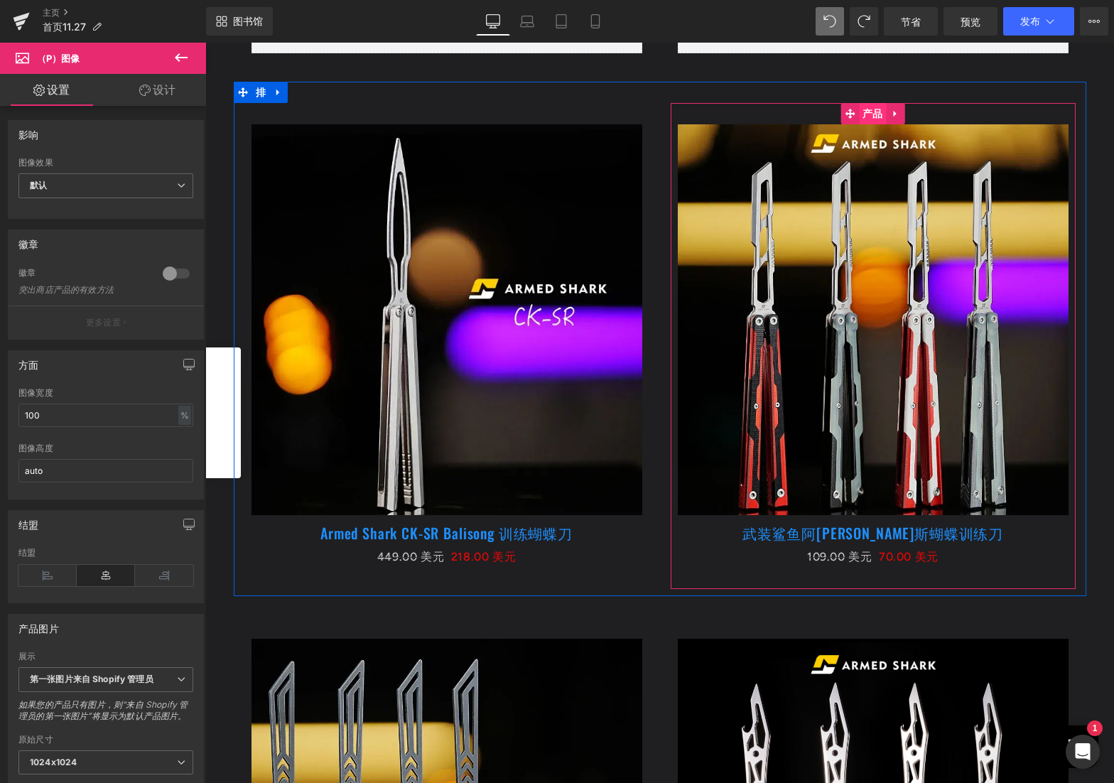
click at [867, 110] on font "产品" at bounding box center [872, 113] width 21 height 11
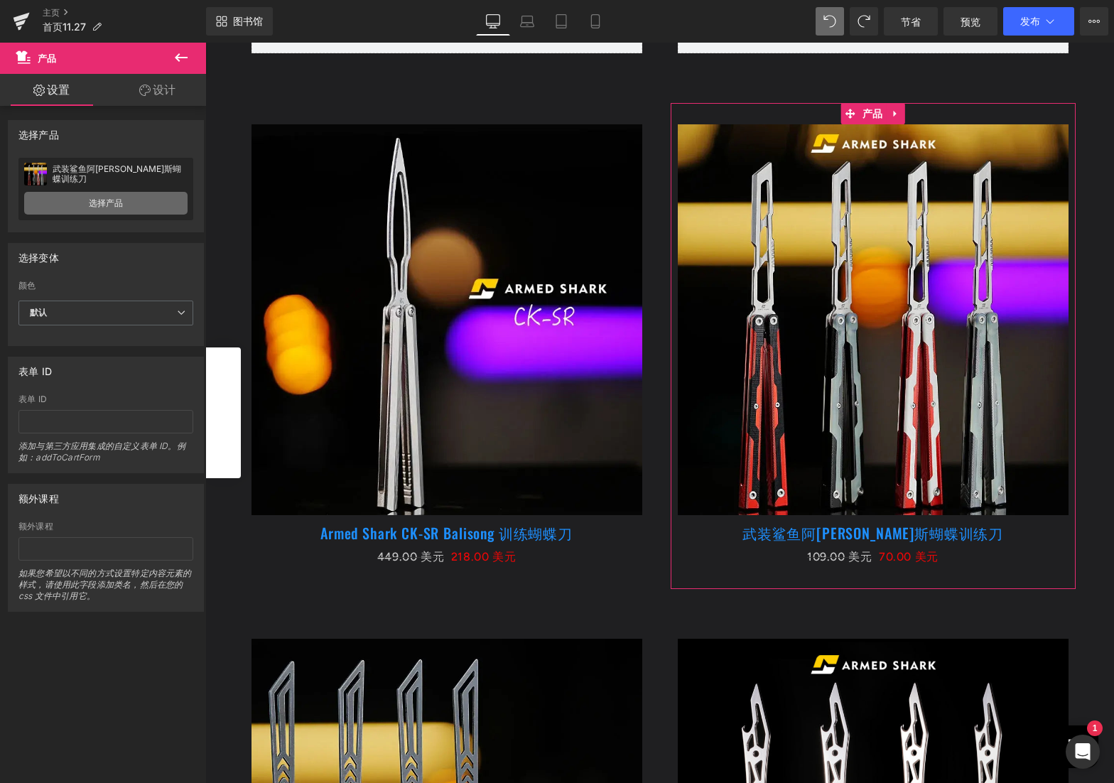
click at [140, 196] on link "选择产品" at bounding box center [105, 203] width 163 height 23
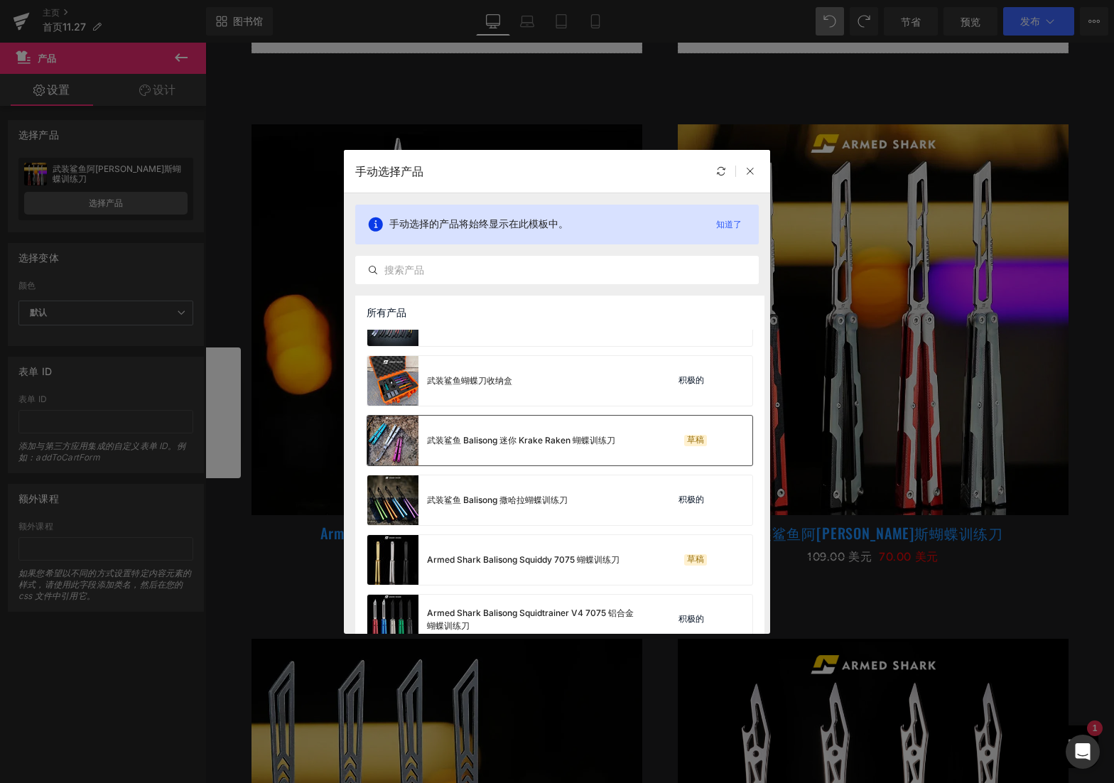
scroll to position [0, 0]
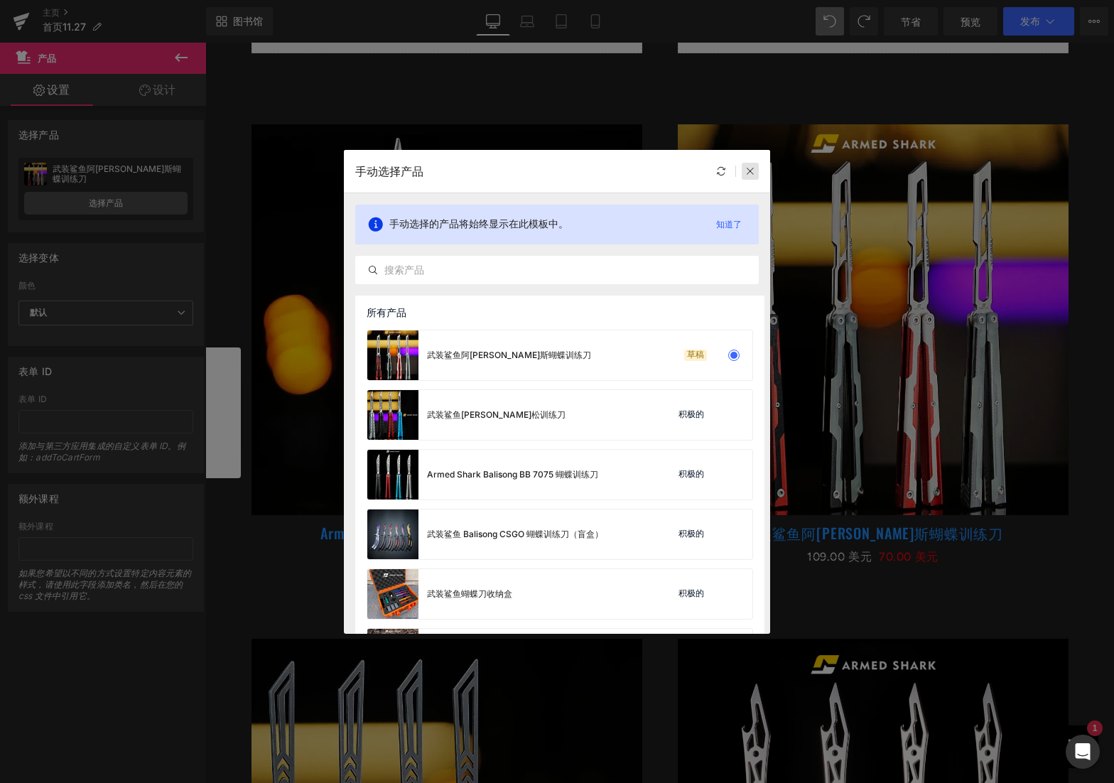
click at [747, 168] on icon at bounding box center [750, 171] width 10 height 10
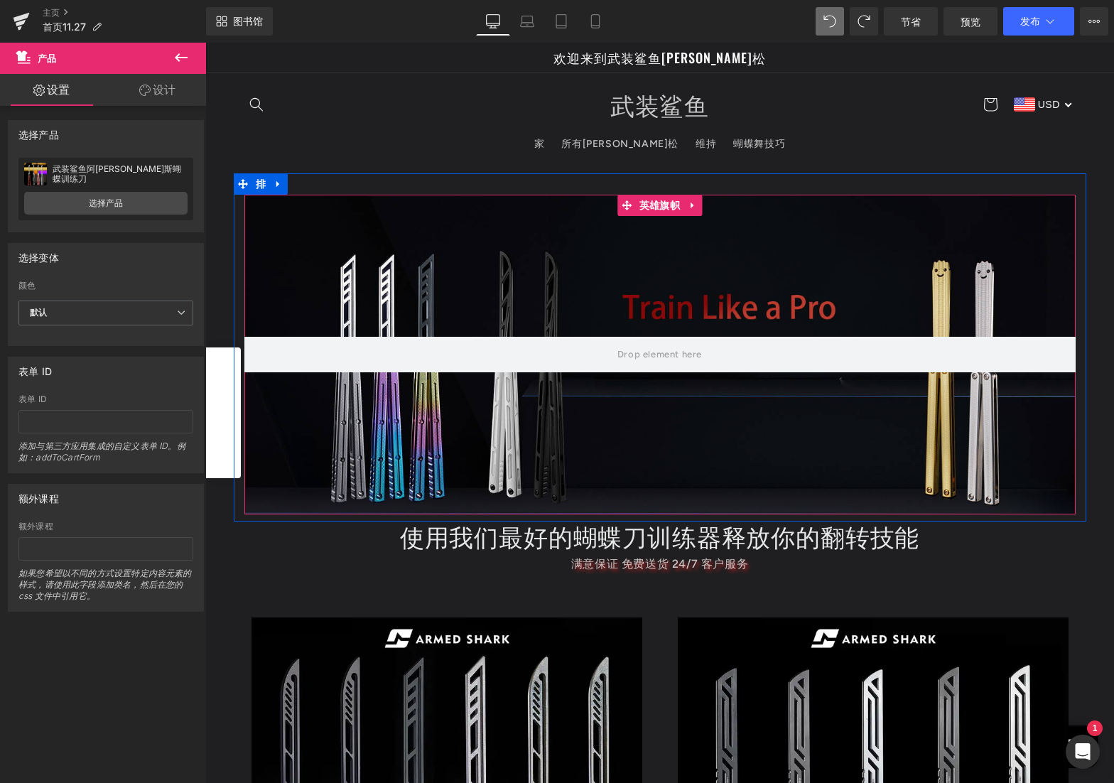
scroll to position [284, 0]
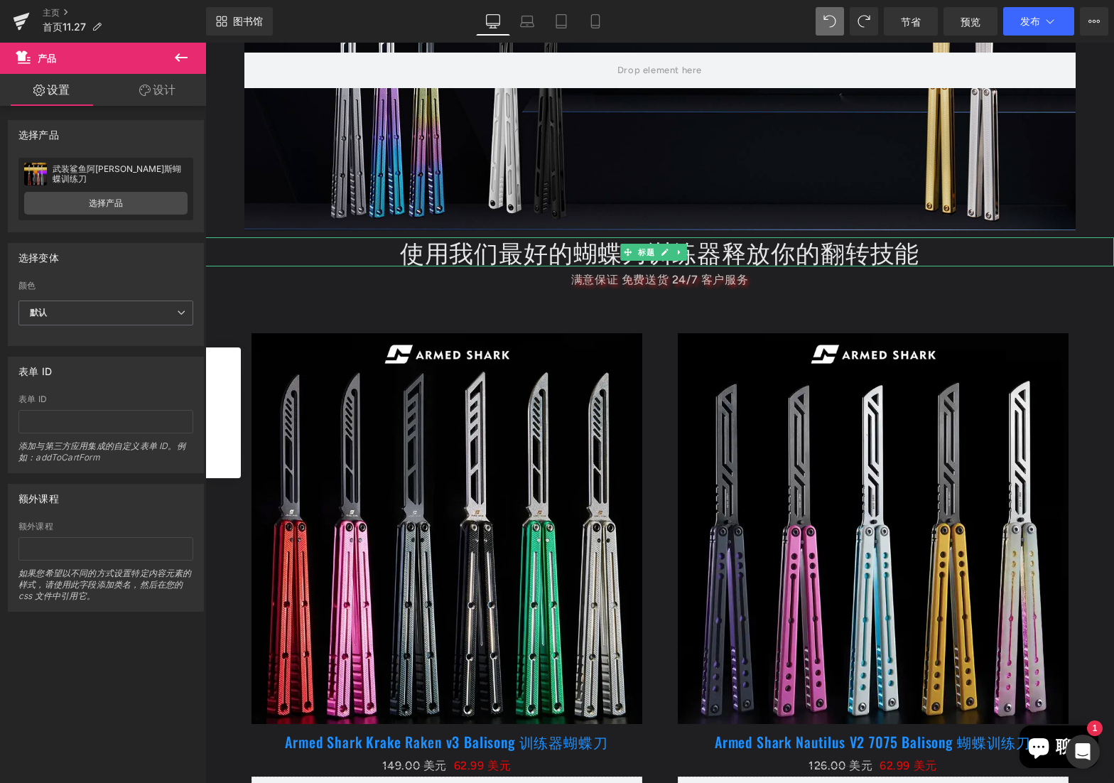
click at [314, 246] on h2 "使用我们最好的蝴蝶刀训练器释放你的翻转技能" at bounding box center [659, 251] width 909 height 29
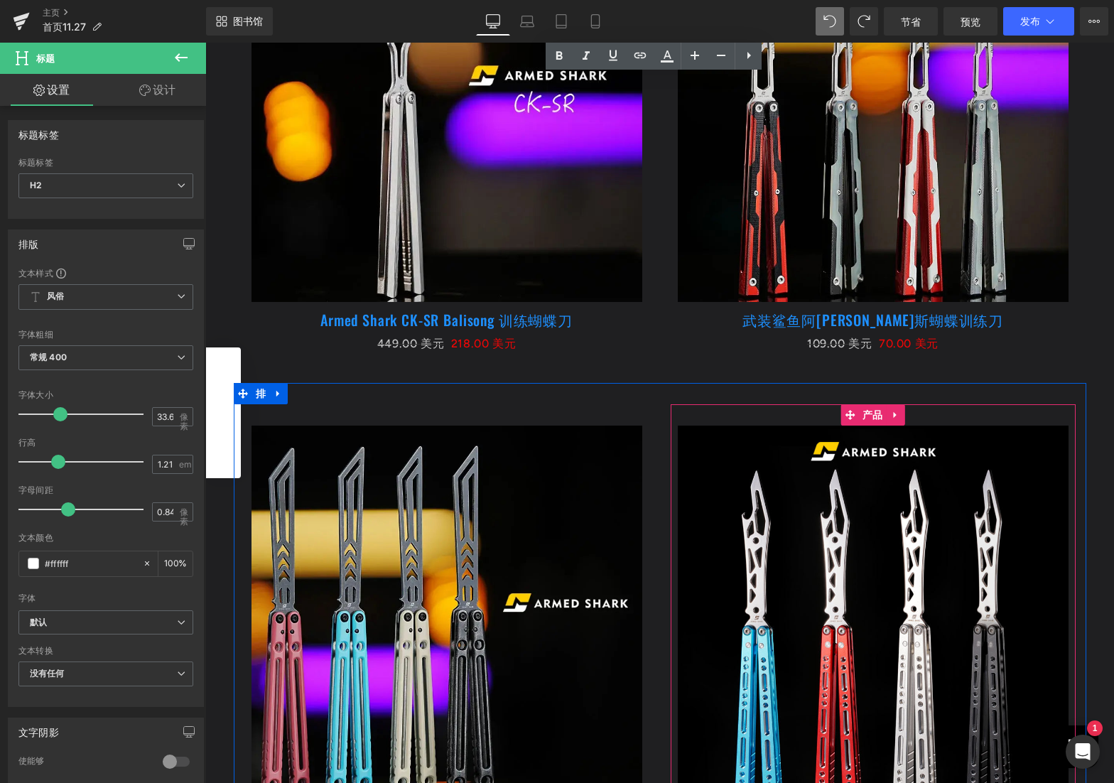
scroll to position [852, 0]
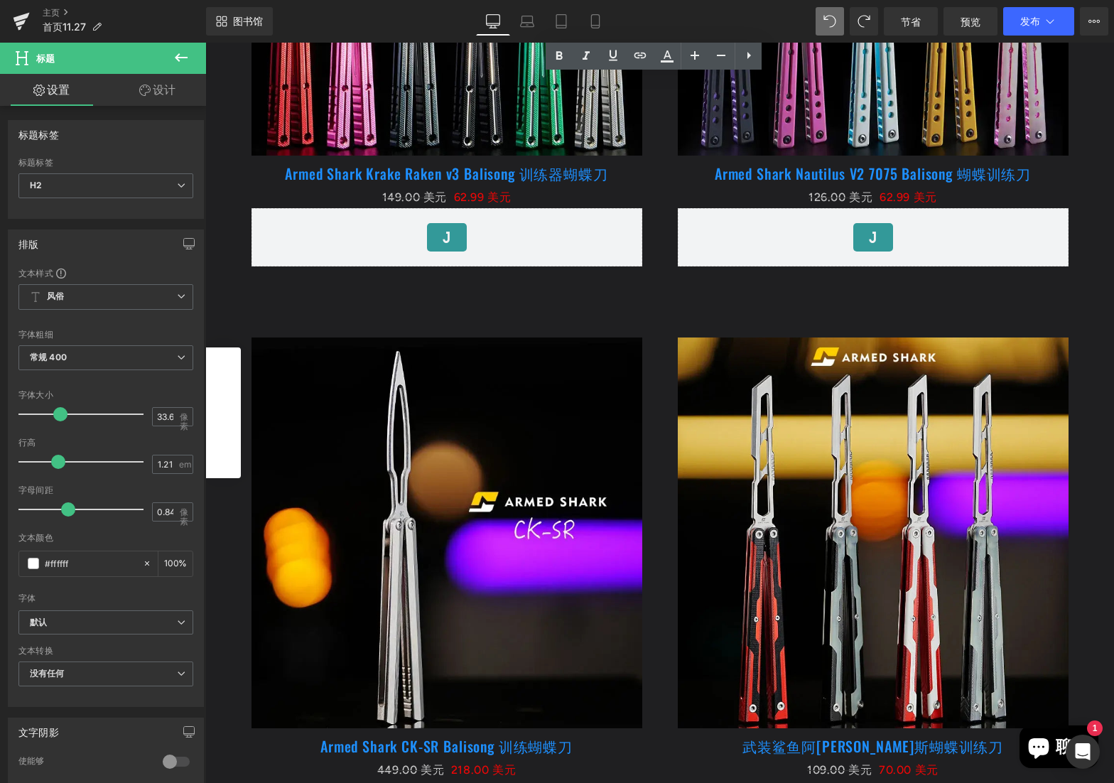
drag, startPoint x: 884, startPoint y: 408, endPoint x: 906, endPoint y: 378, distance: 38.1
click at [884, 408] on img at bounding box center [873, 532] width 391 height 391
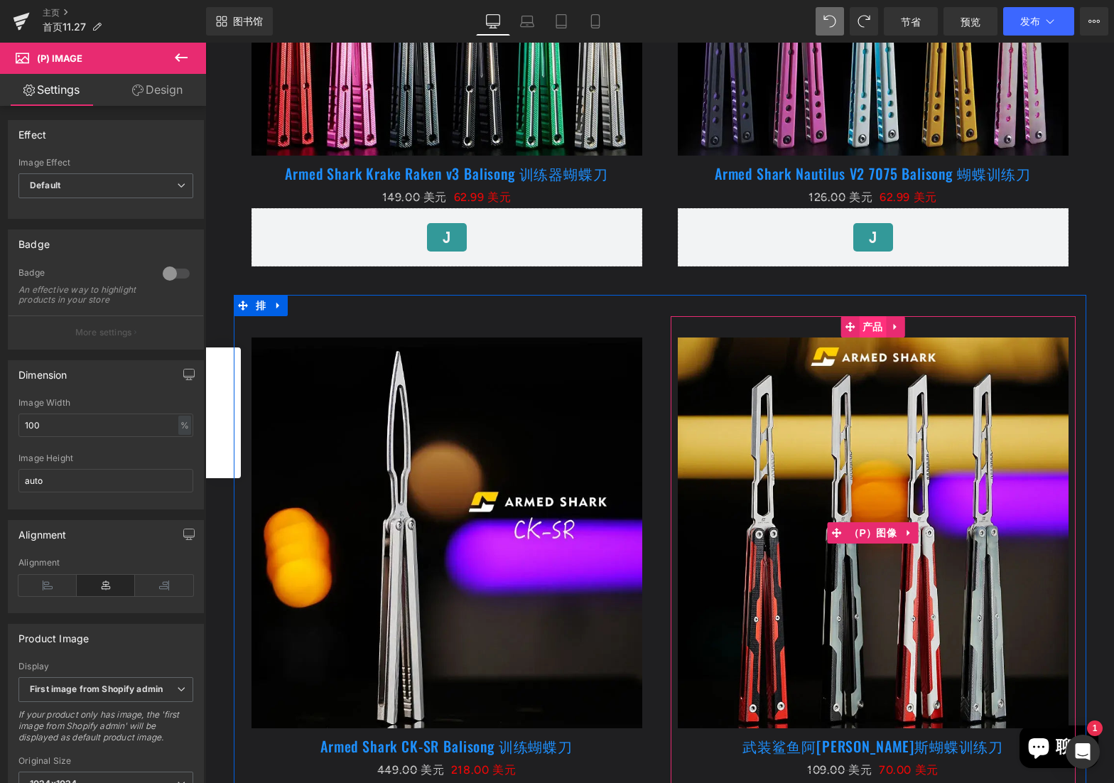
click at [865, 327] on font "产品" at bounding box center [872, 326] width 21 height 11
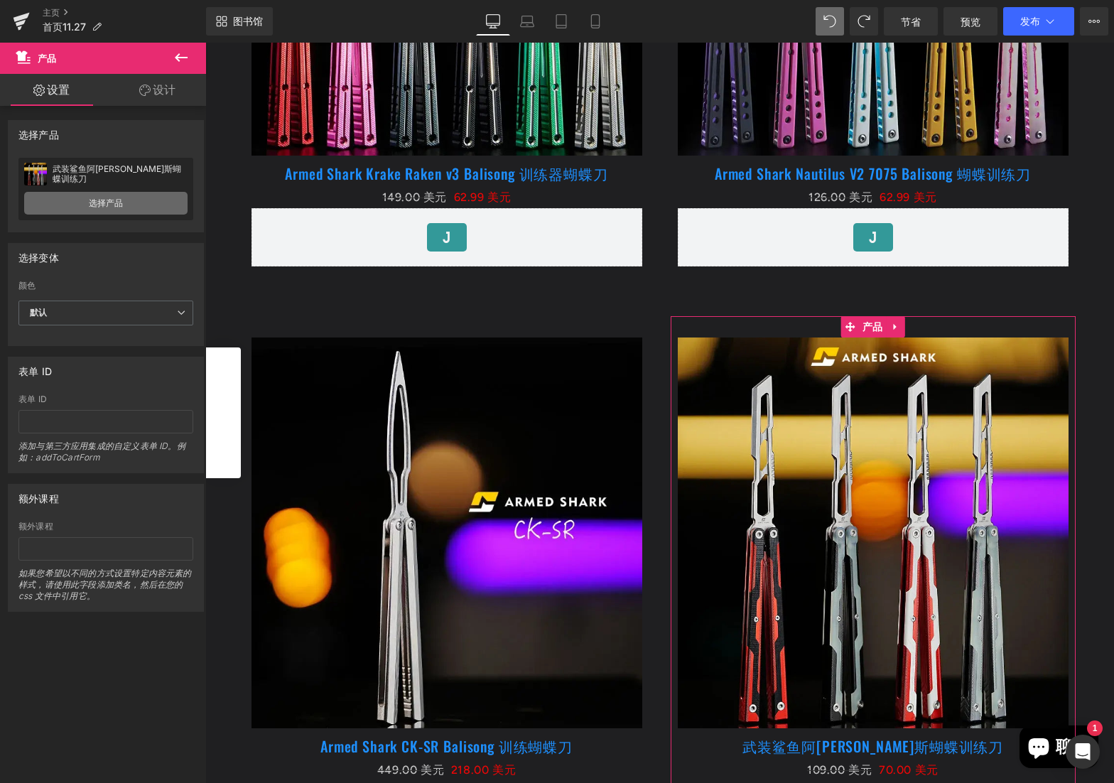
click at [137, 208] on link "选择产品" at bounding box center [105, 203] width 163 height 23
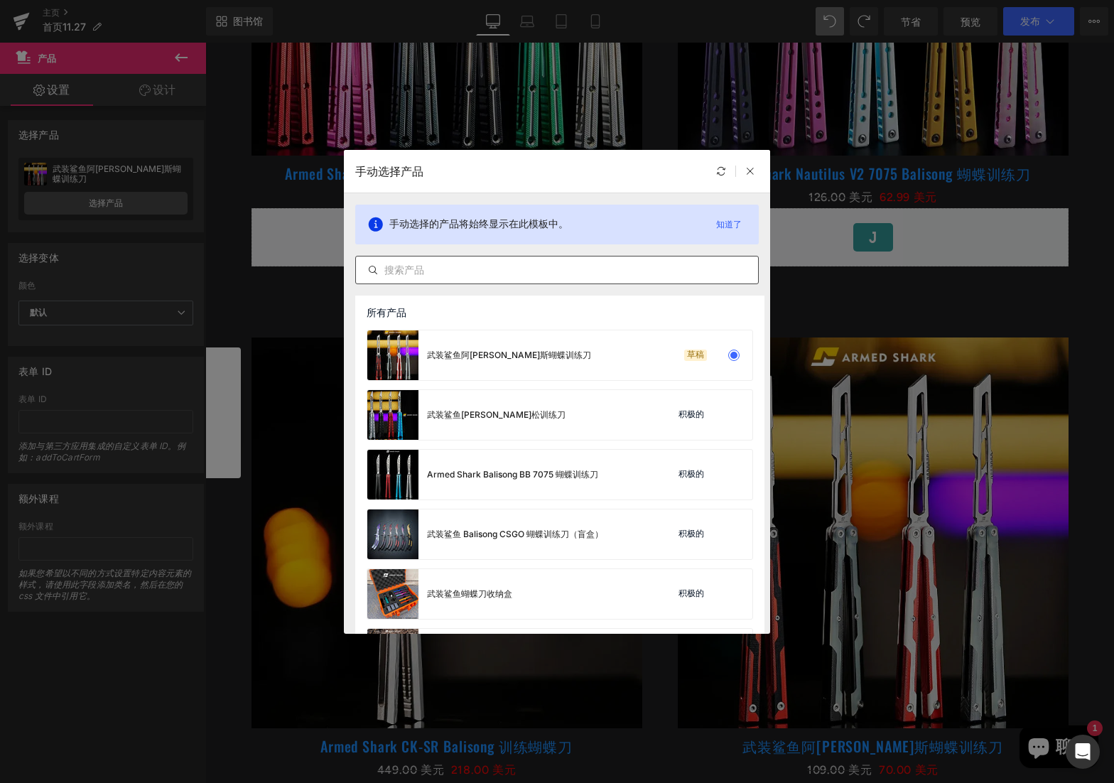
click at [480, 271] on input "text" at bounding box center [557, 269] width 402 height 17
type input "tc4"
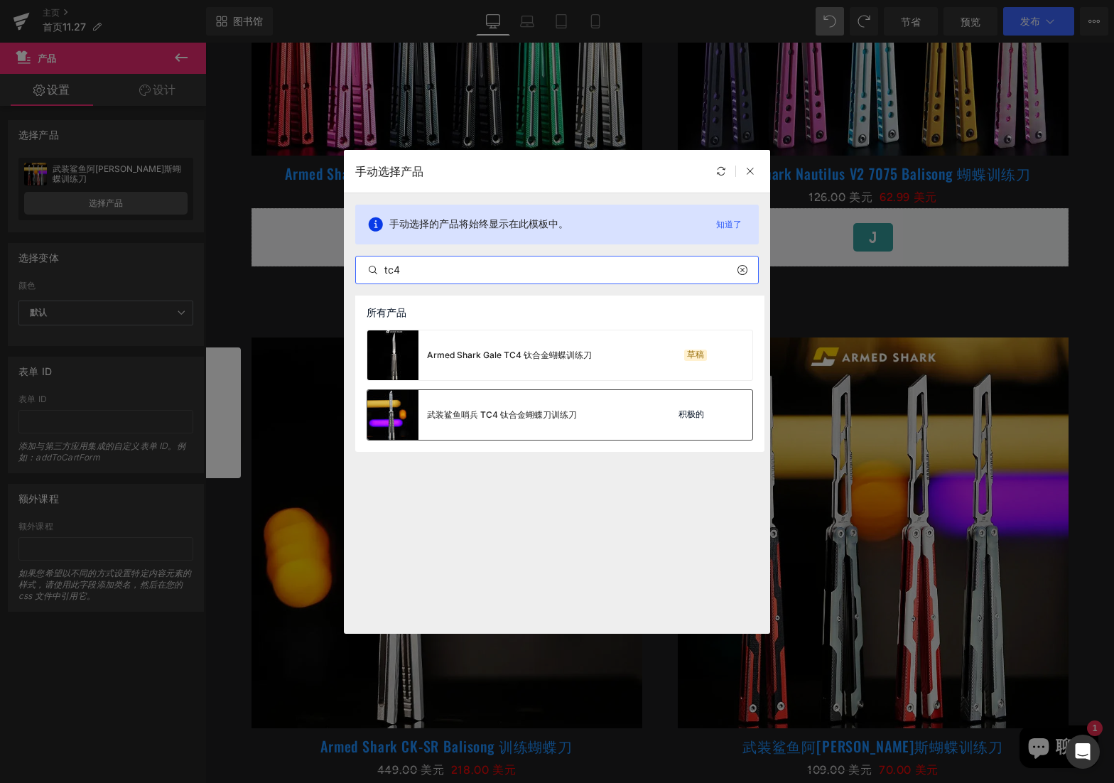
click at [639, 410] on div "武装鲨鱼哨兵 TC4 钛合金蝴蝶刀训练刀 积极的" at bounding box center [559, 415] width 385 height 50
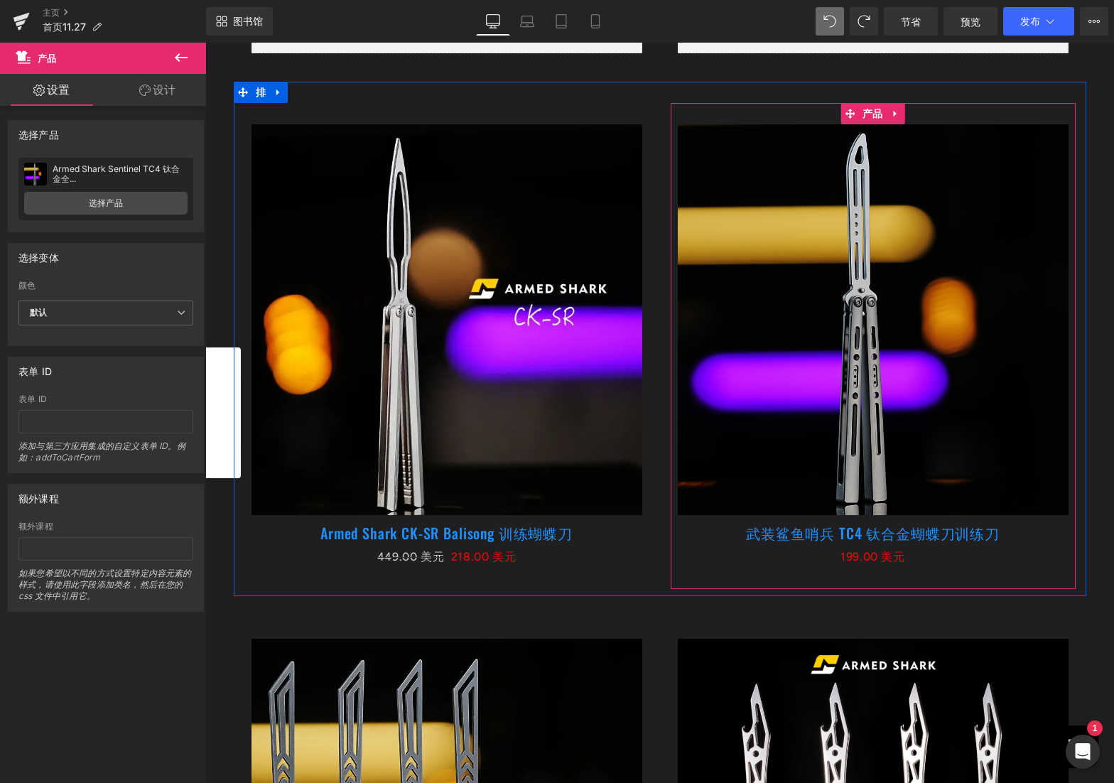
scroll to position [1208, 0]
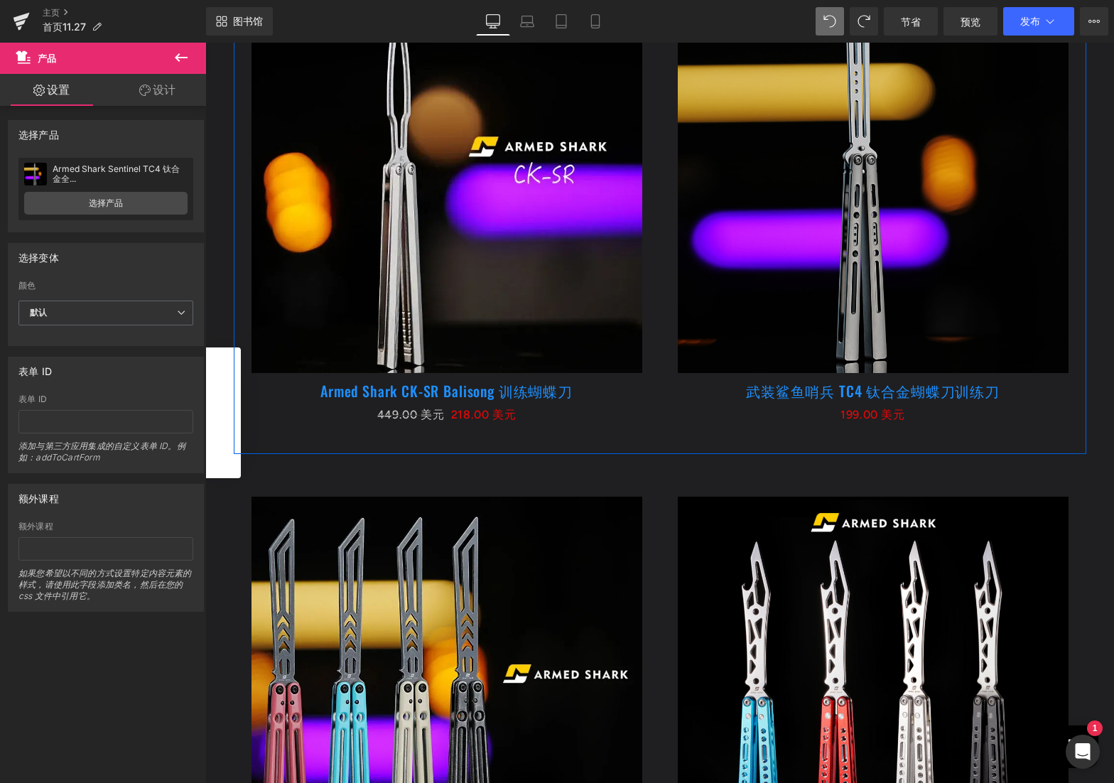
click at [660, 436] on div "促销 （P）图像 武装鲨鱼哨兵 TC4 钛合金蝴蝶刀训练刀 （P）标题 0美元 199.00 美元 （P）价格 产品" at bounding box center [873, 204] width 426 height 486
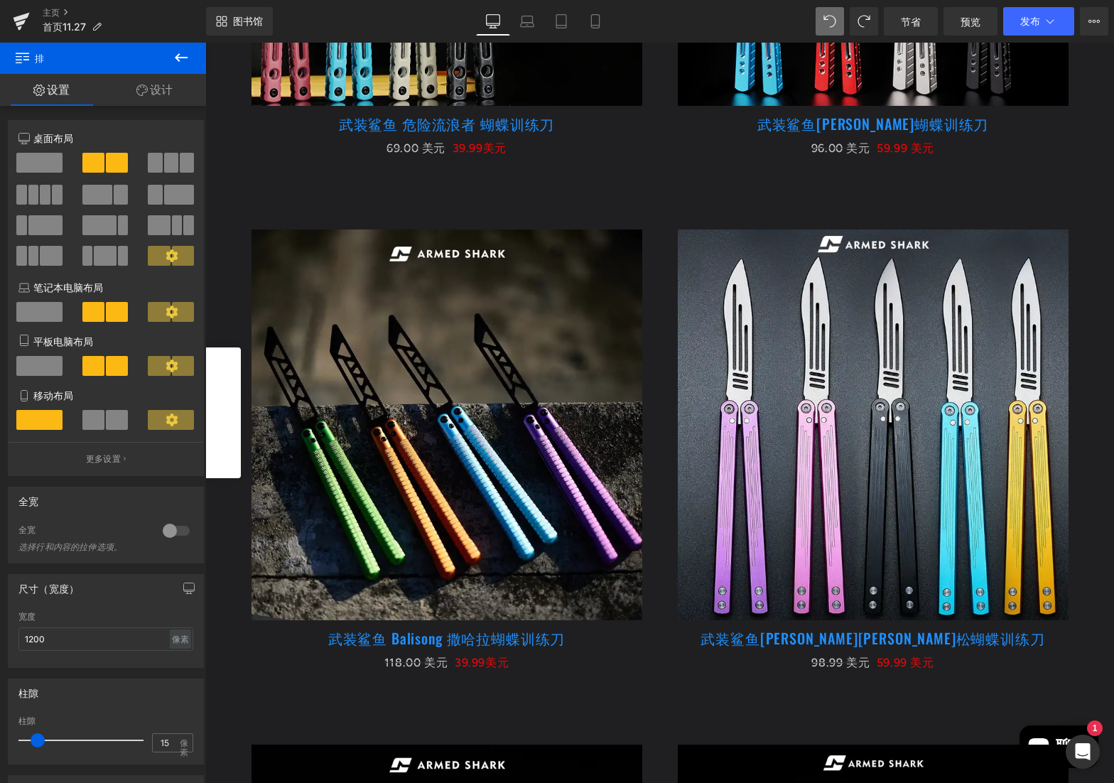
scroll to position [2060, 0]
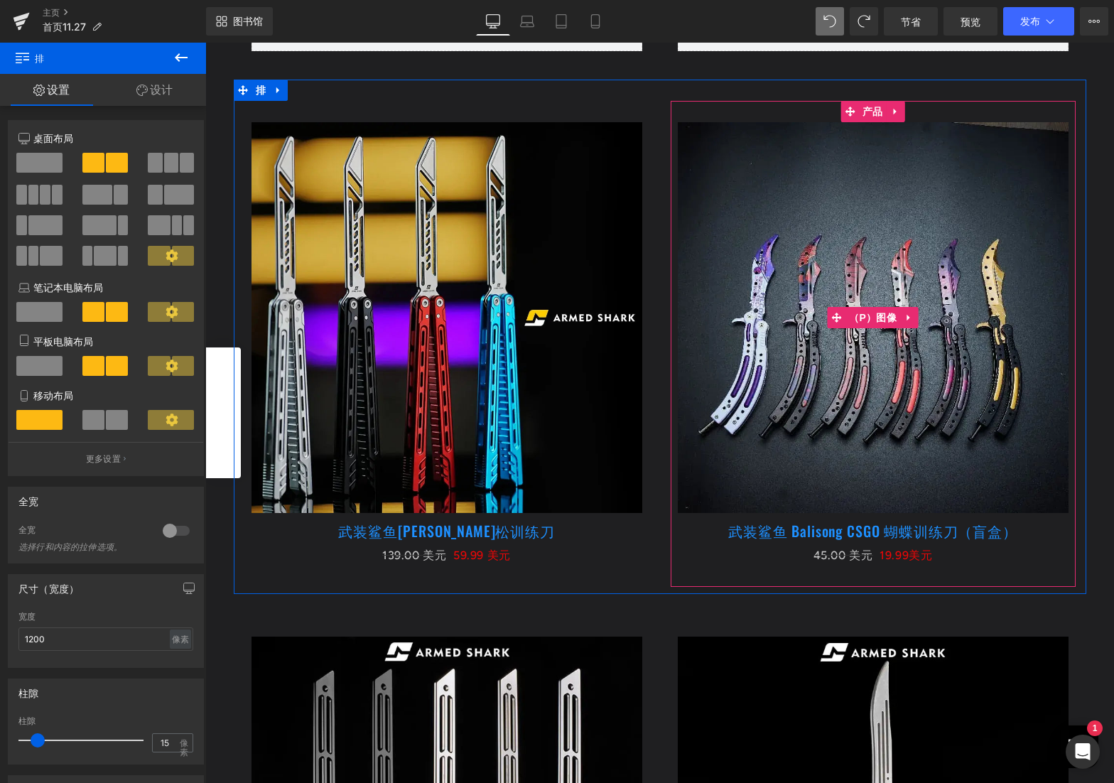
scroll to position [5257, 0]
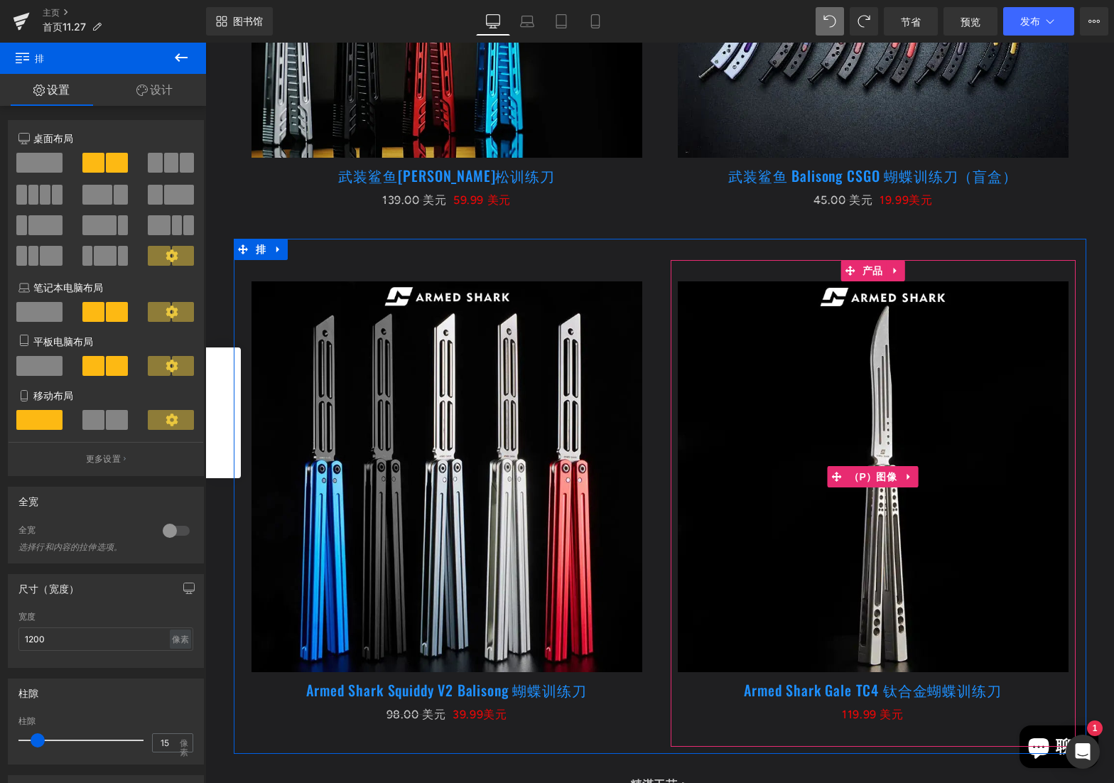
click at [906, 430] on img at bounding box center [873, 476] width 391 height 391
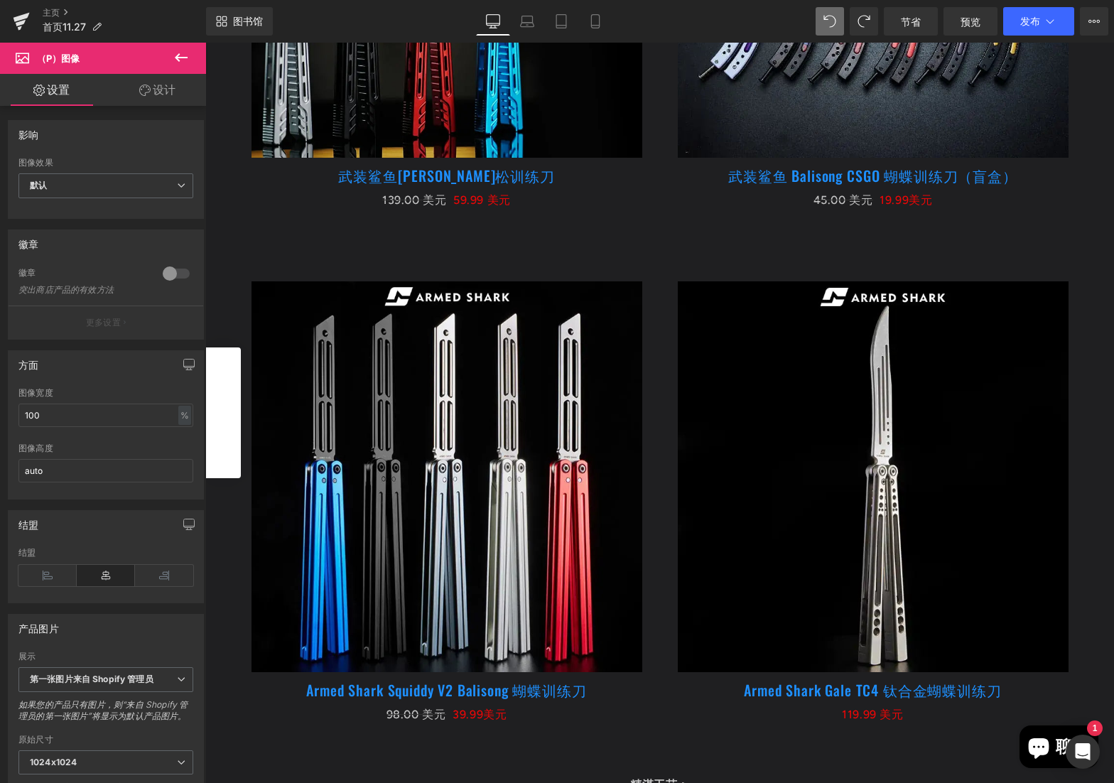
scroll to position [5541, 0]
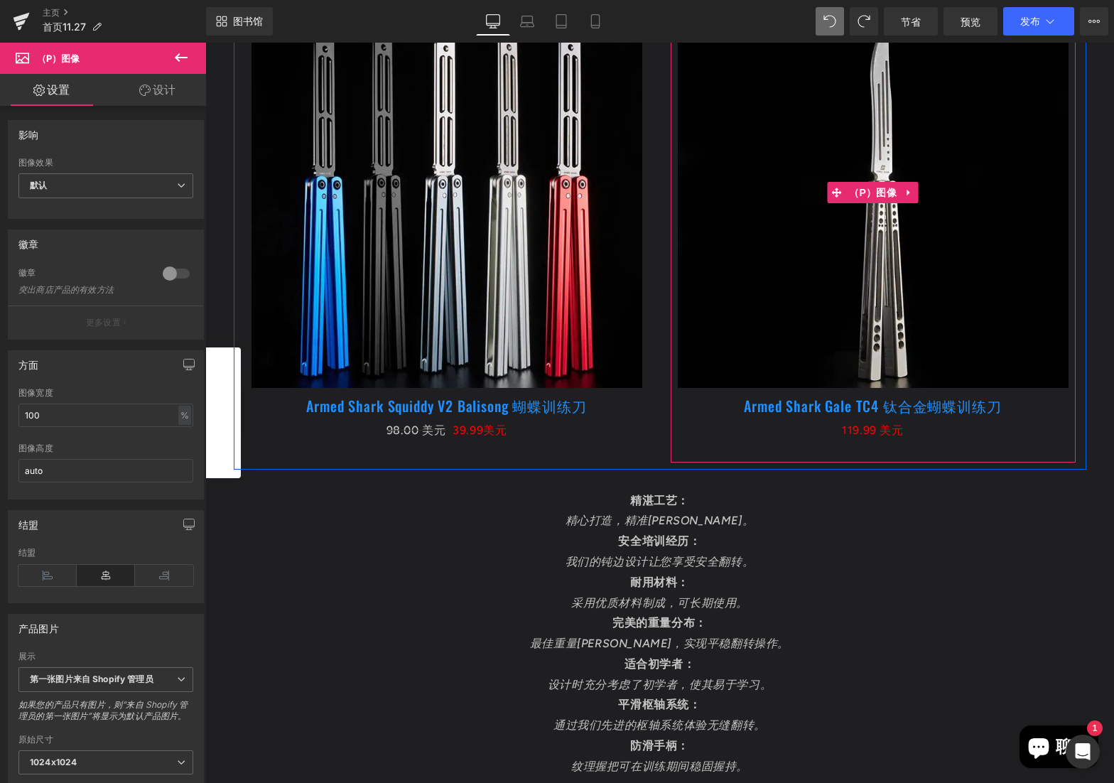
click at [906, 325] on img at bounding box center [873, 192] width 391 height 391
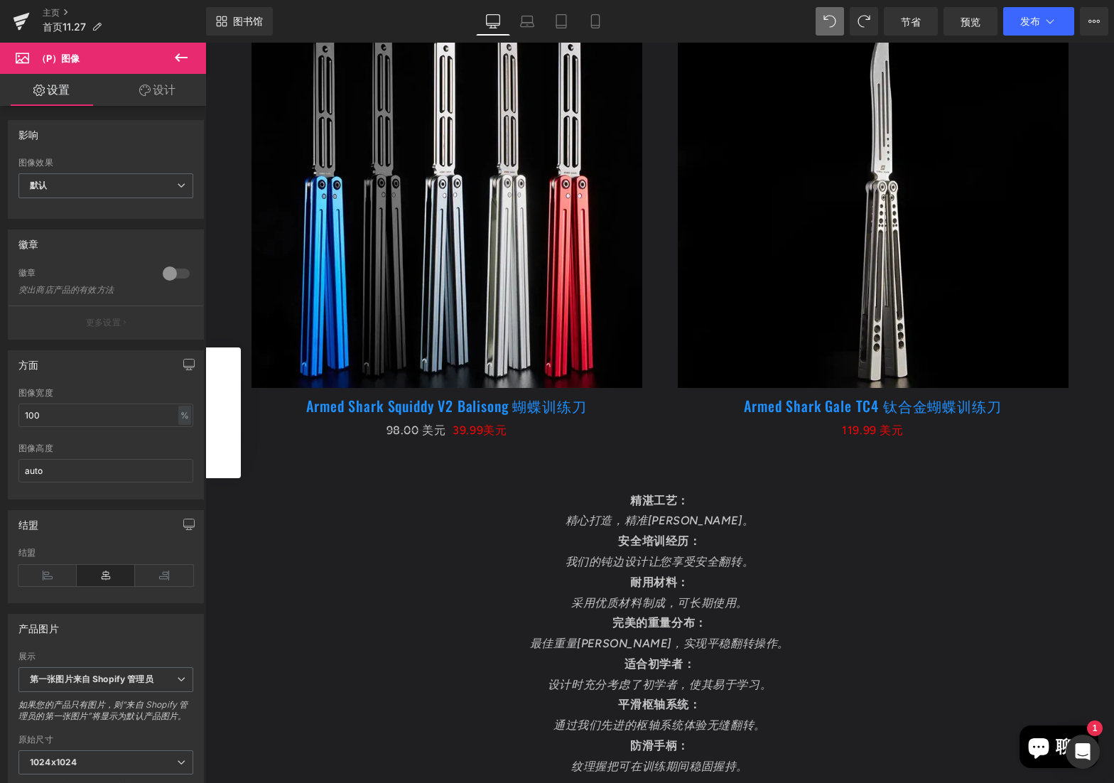
click at [468, 559] on p "我们的钝边设计让您享受安全翻转。" at bounding box center [660, 562] width 852 height 21
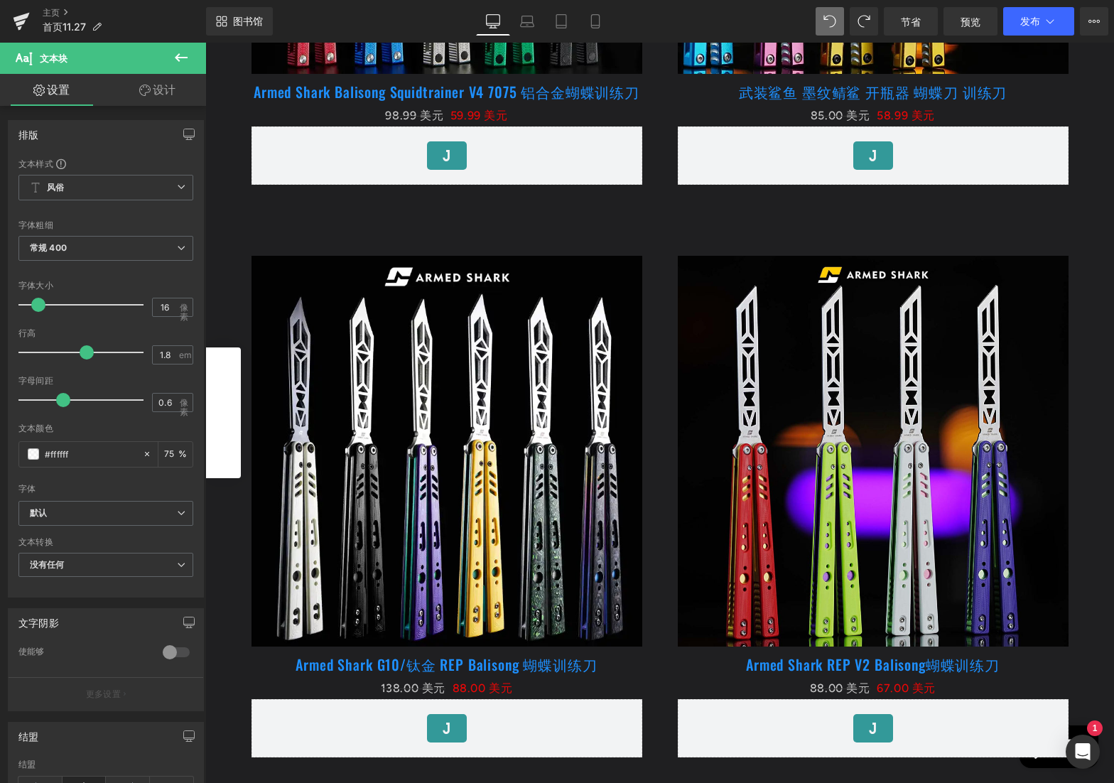
scroll to position [3765, 0]
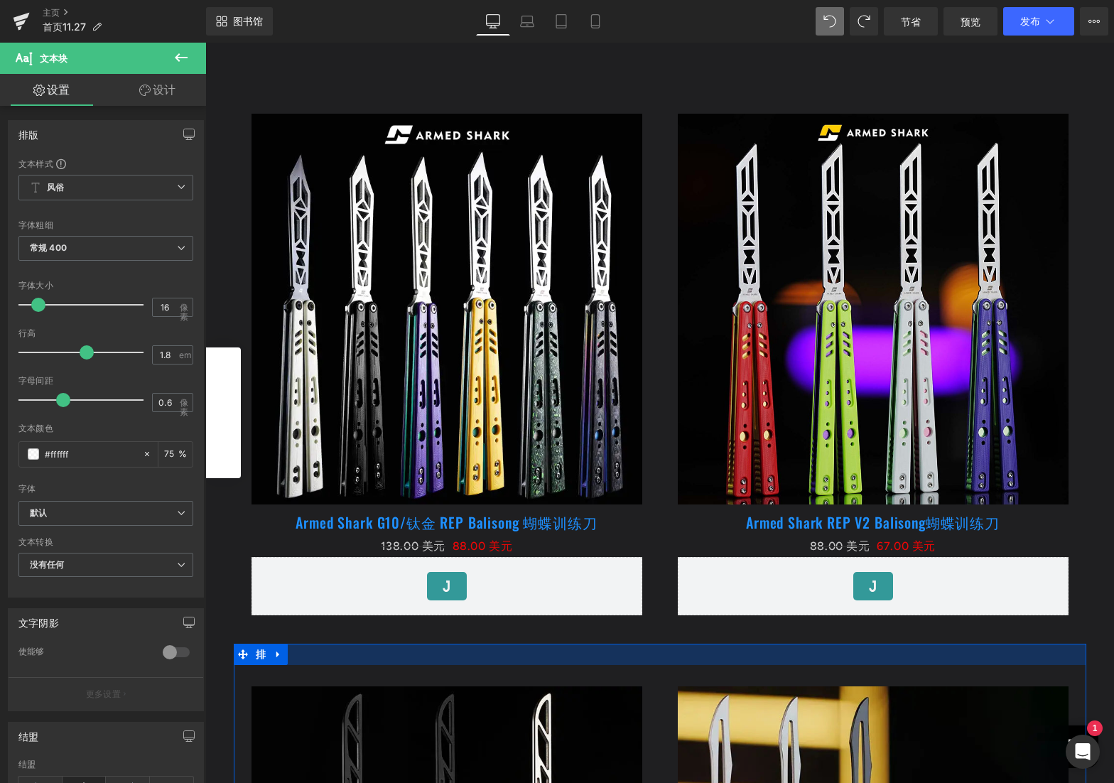
drag, startPoint x: 583, startPoint y: 643, endPoint x: 607, endPoint y: 608, distance: 42.0
click at [583, 644] on div at bounding box center [660, 654] width 852 height 21
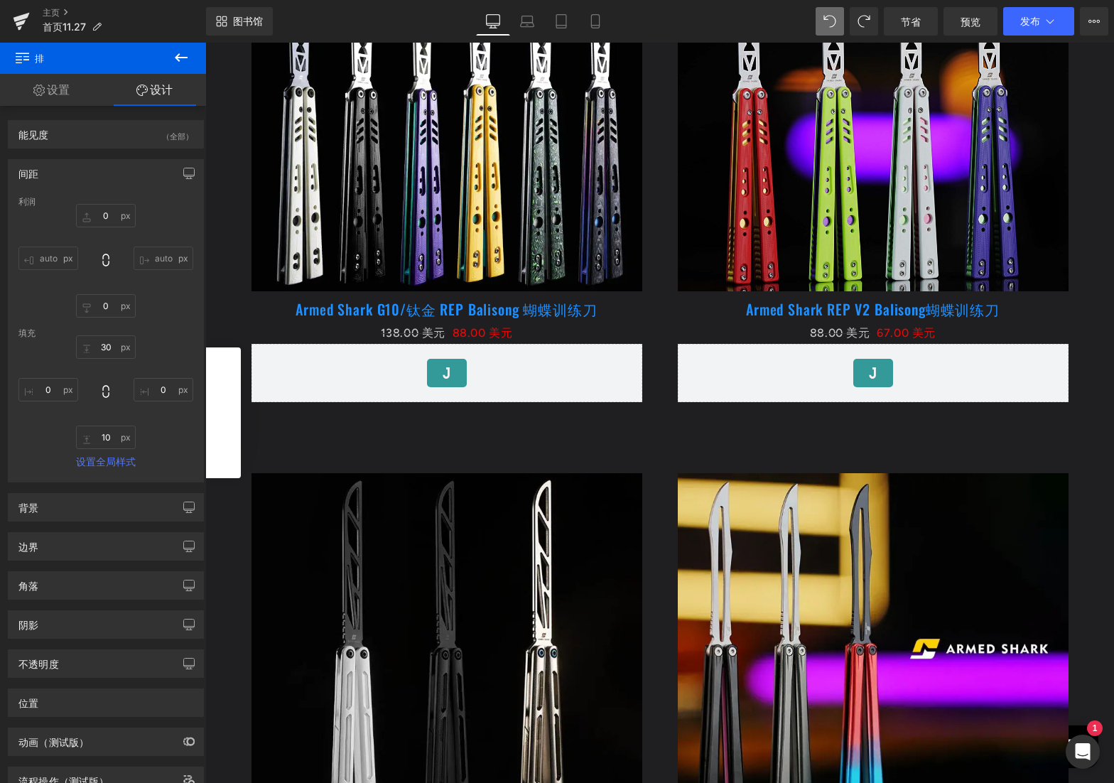
scroll to position [4191, 0]
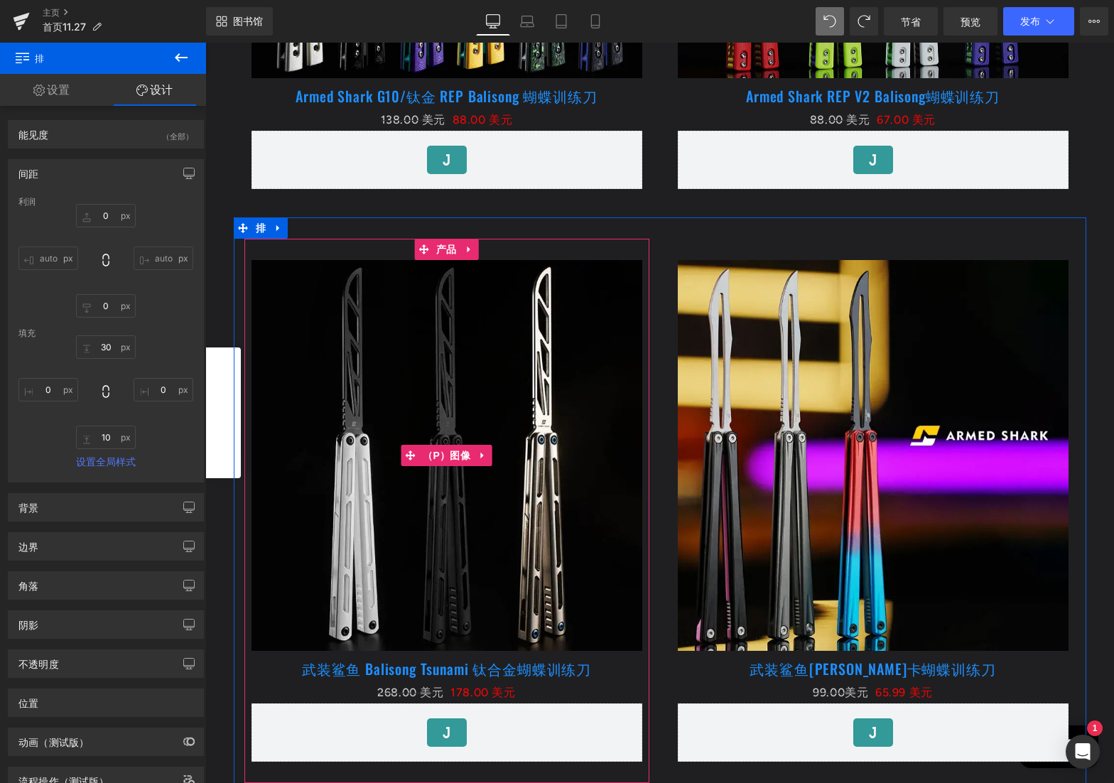
click at [456, 497] on img at bounding box center [446, 455] width 391 height 391
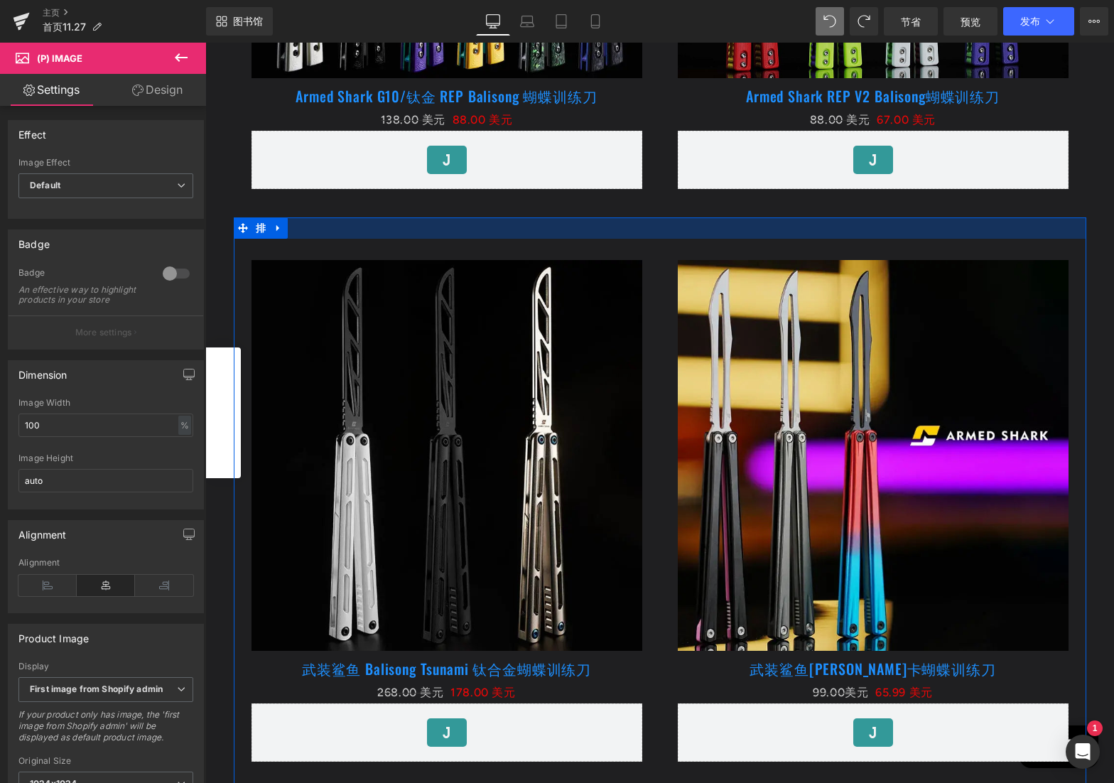
click at [459, 222] on div at bounding box center [660, 227] width 852 height 21
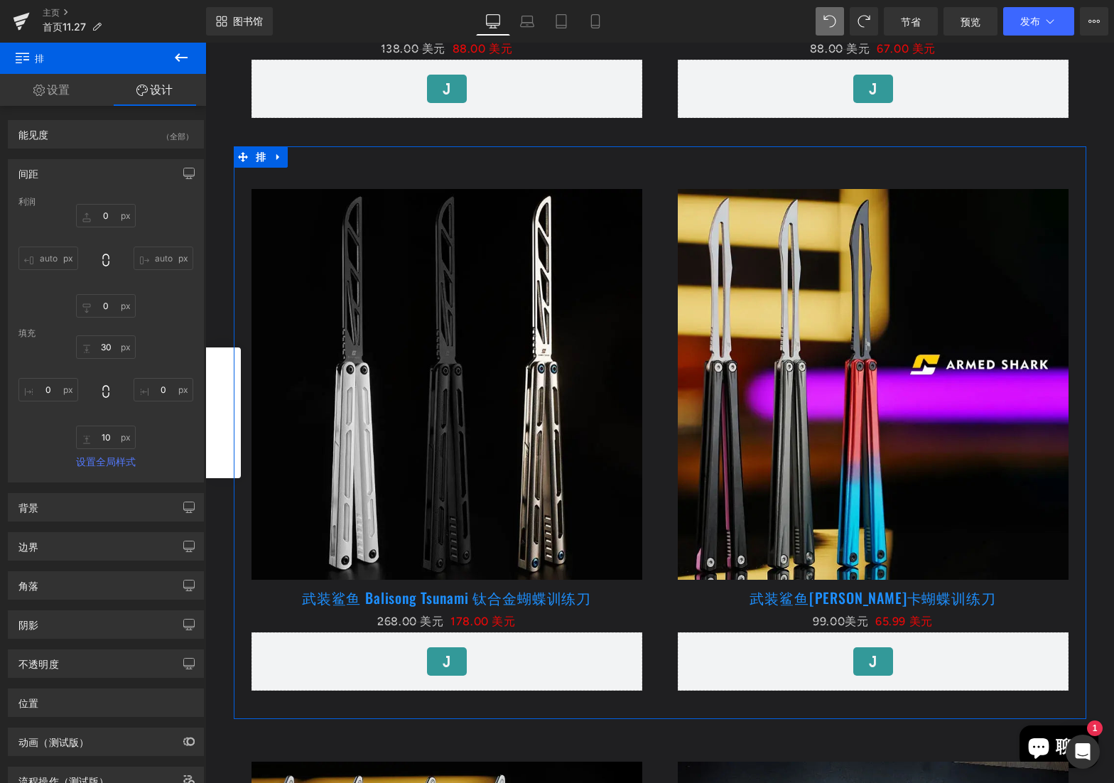
scroll to position [4049, 0]
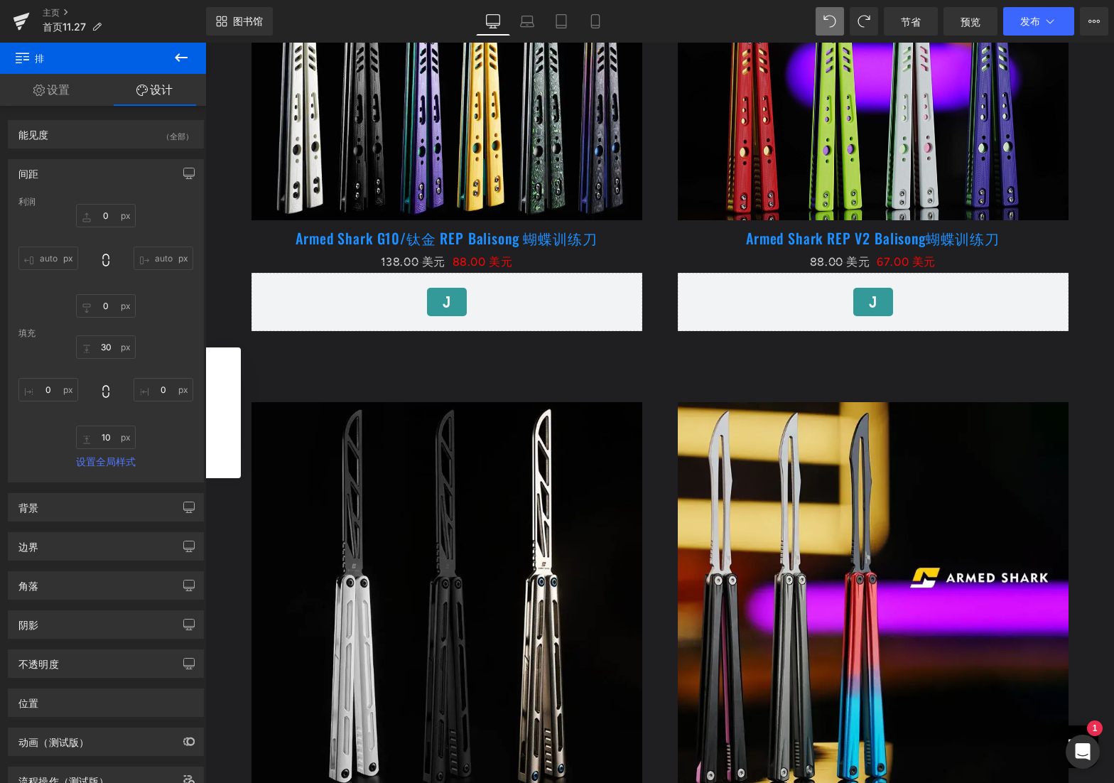
click at [375, 6] on div "图书馆 桌面 桌面 笔记本电脑 药片 移动的 节省 预览 发布 已安排 查看实时页面 使用当前模板查看 将模板保存到库 安排发布 优化 发布设置 快捷方式 您…" at bounding box center [660, 21] width 908 height 43
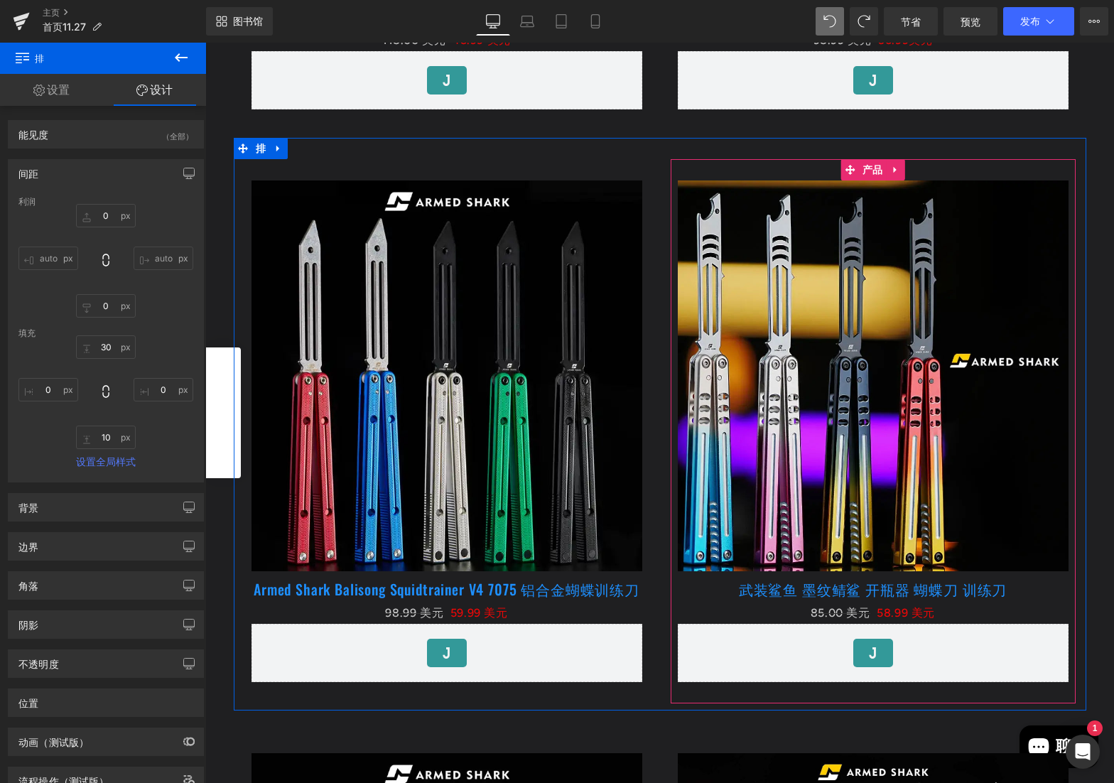
scroll to position [3410, 0]
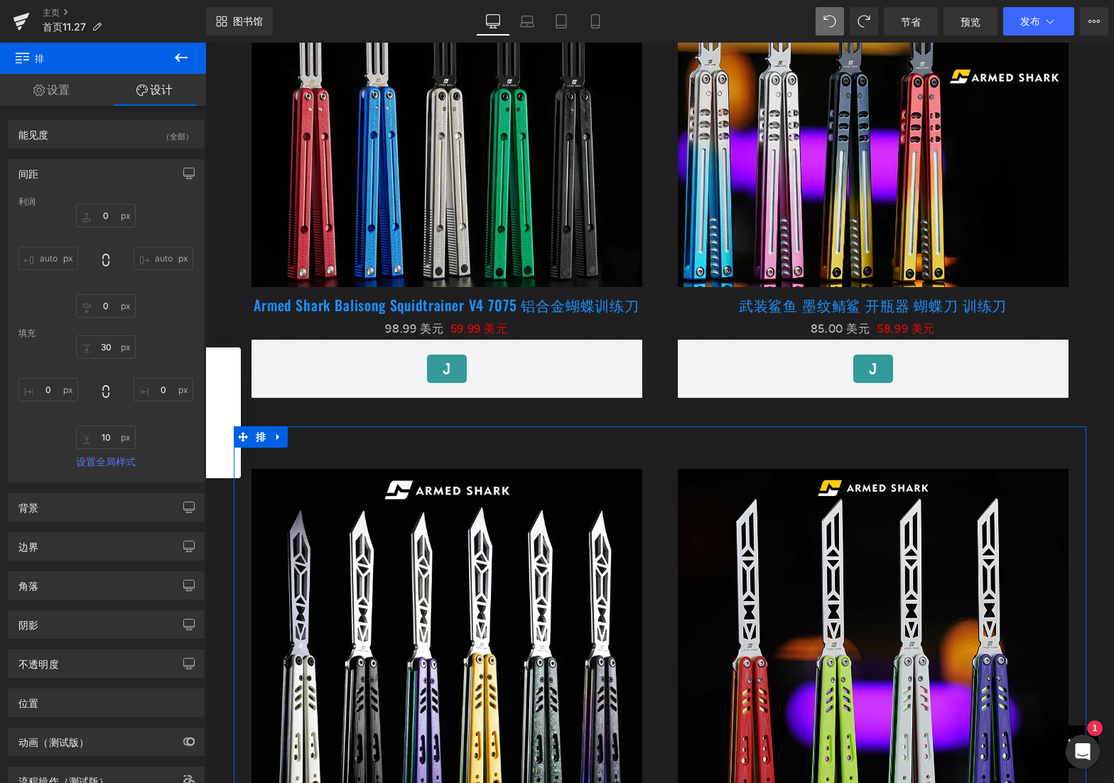
click at [480, 438] on div "Sale Off （P）图像 Armed Shark G10/钛金 REP Balisong 蝴蝶训练刀 （P）标题 138.00 美元 88.00 美元 （…" at bounding box center [660, 712] width 852 height 573
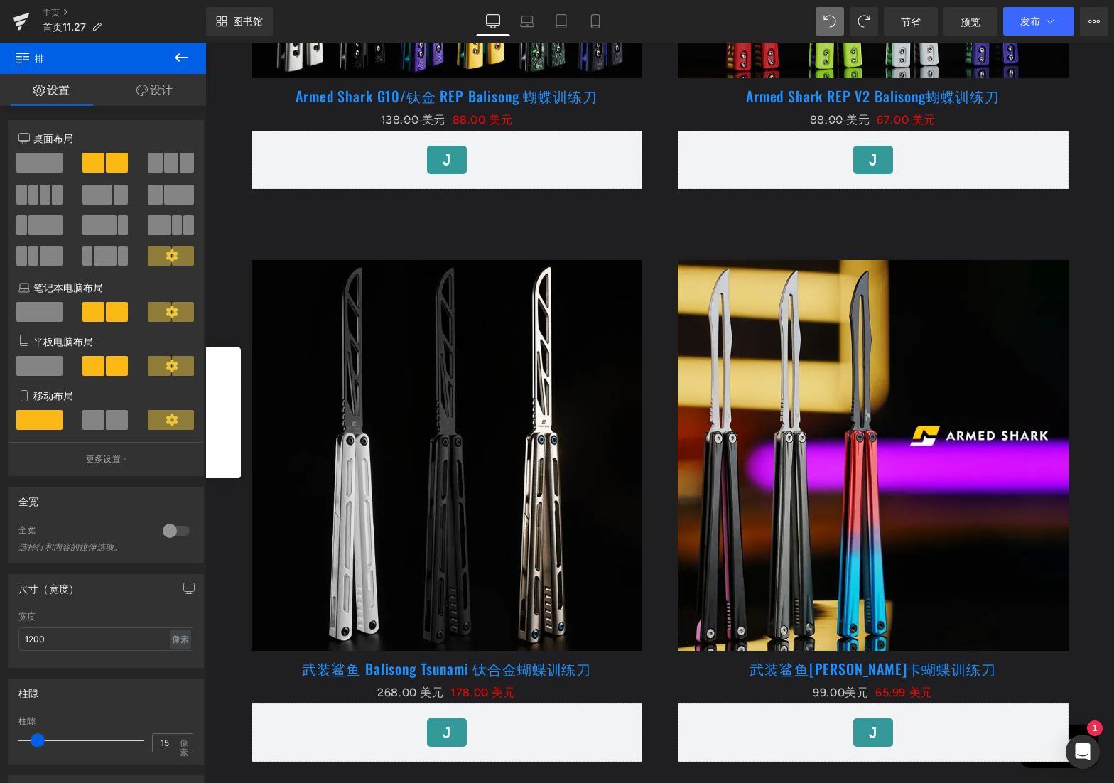
scroll to position [3694, 0]
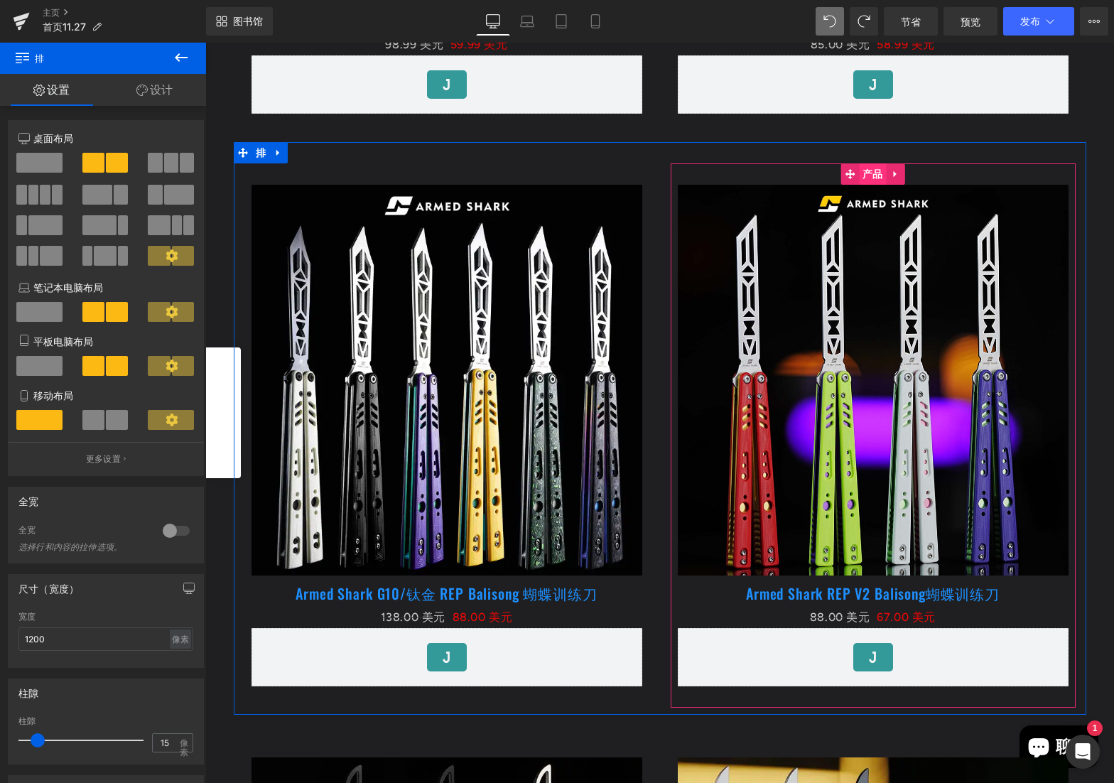
click at [862, 173] on font "产品" at bounding box center [872, 173] width 21 height 11
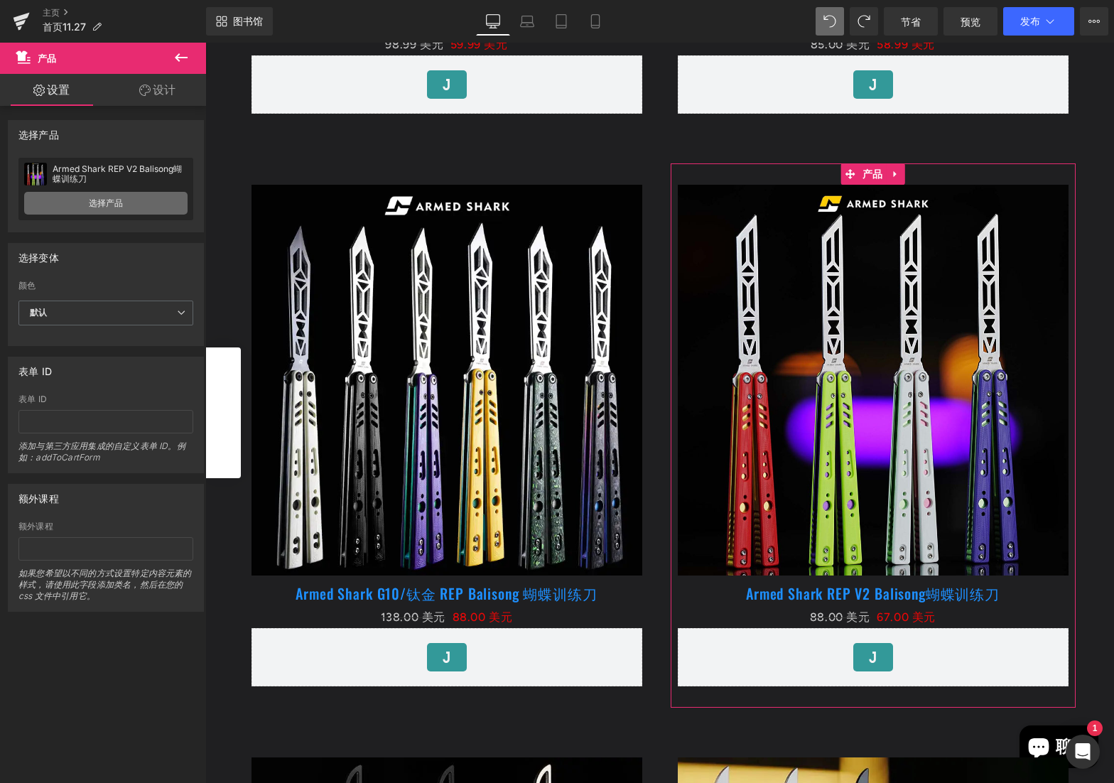
click at [127, 208] on link "选择产品" at bounding box center [105, 203] width 163 height 23
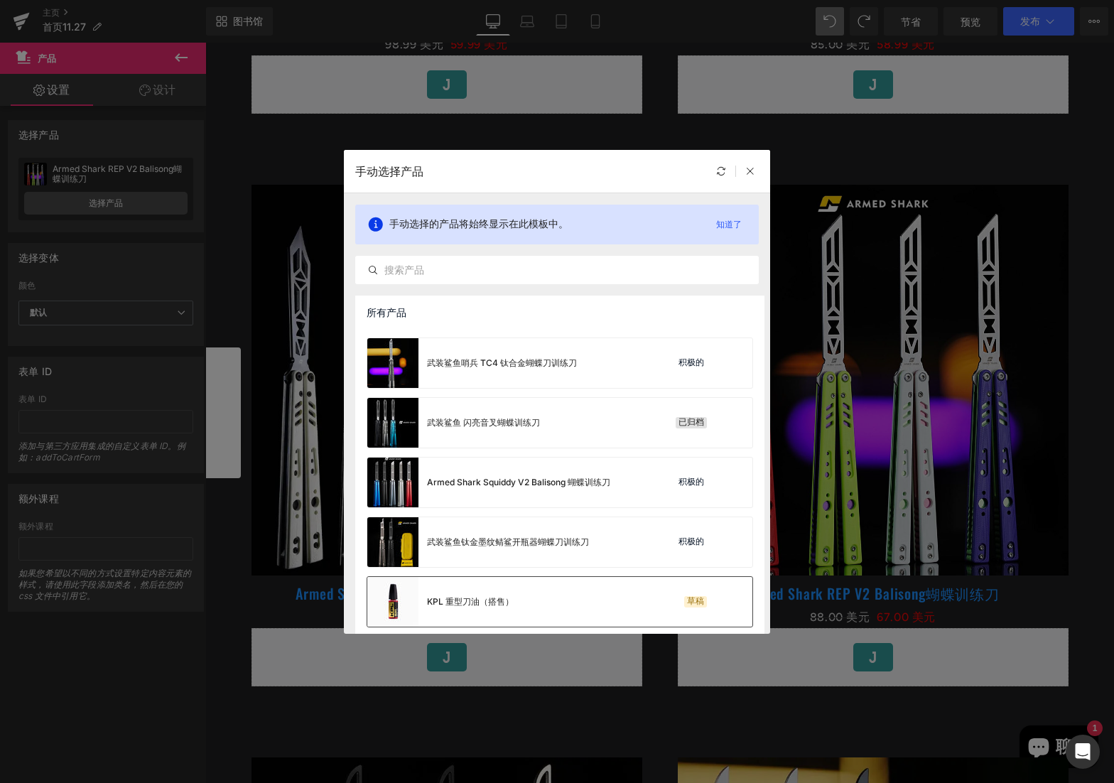
scroll to position [1787, 0]
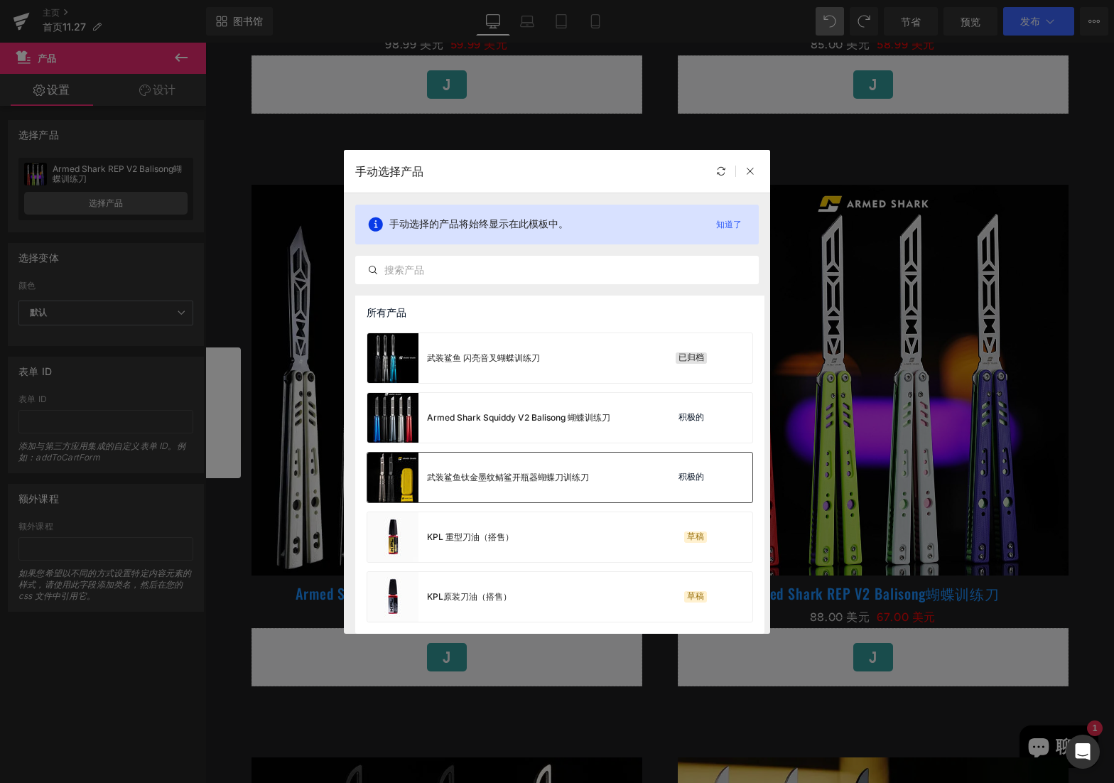
click at [517, 484] on div "武装鲨鱼钛金墨纹鲭鲨开瓶器蝴蝶刀训练刀" at bounding box center [478, 477] width 222 height 50
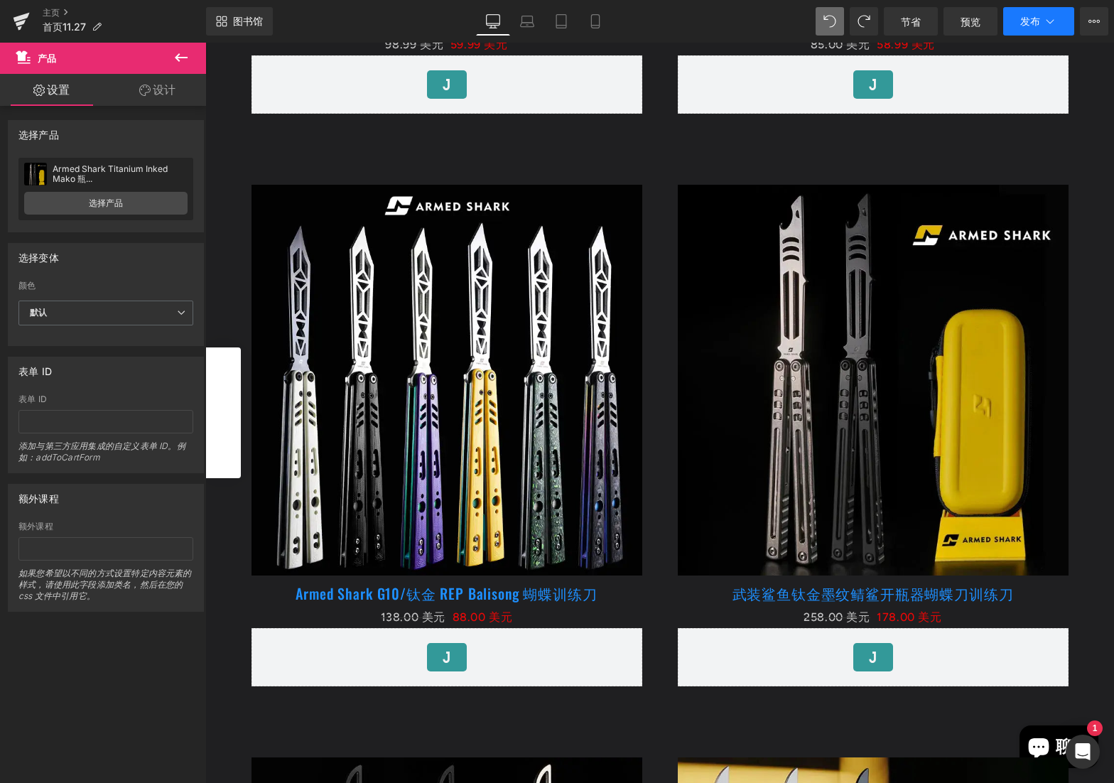
click at [906, 19] on button "发布" at bounding box center [1038, 21] width 71 height 28
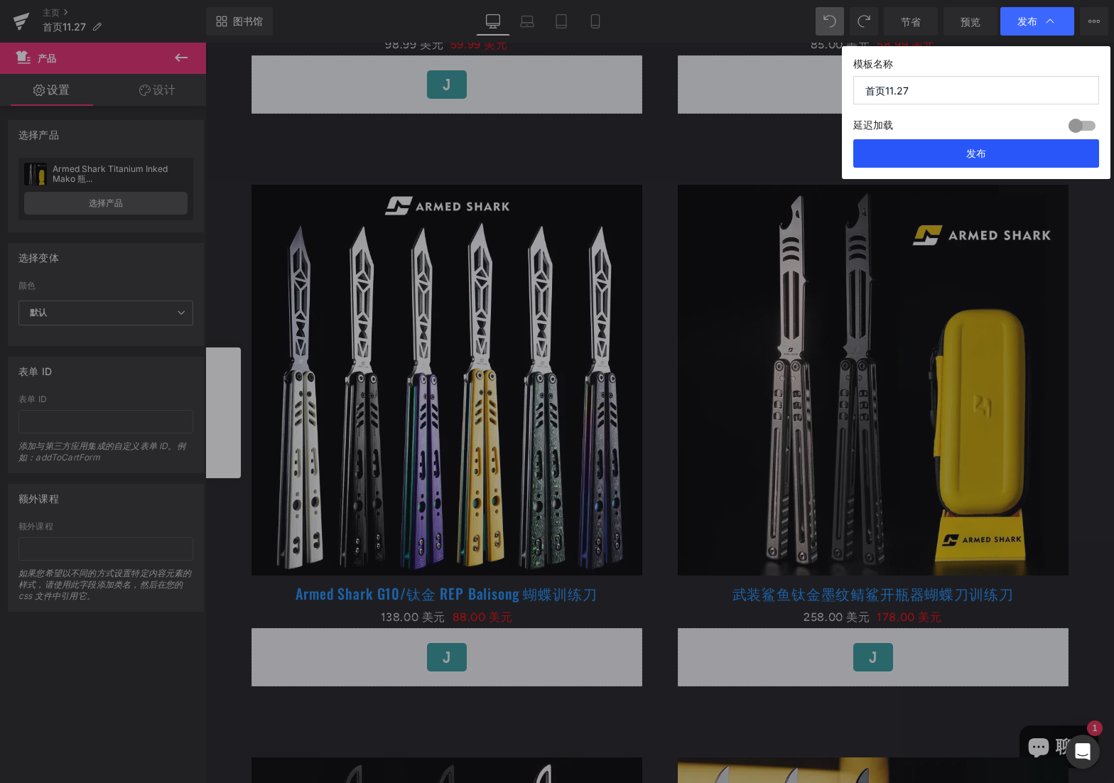
click at [906, 148] on font "发布" at bounding box center [976, 153] width 20 height 12
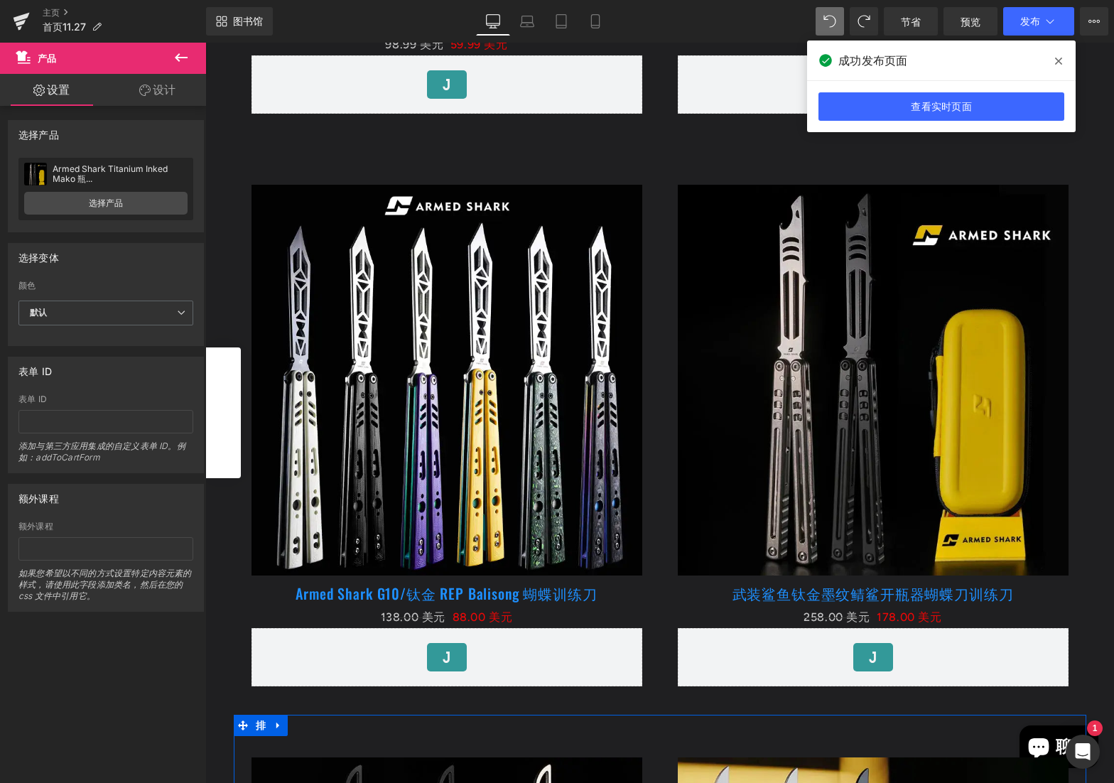
drag, startPoint x: 482, startPoint y: 727, endPoint x: 749, endPoint y: 663, distance: 274.8
click at [482, 727] on div at bounding box center [660, 725] width 852 height 21
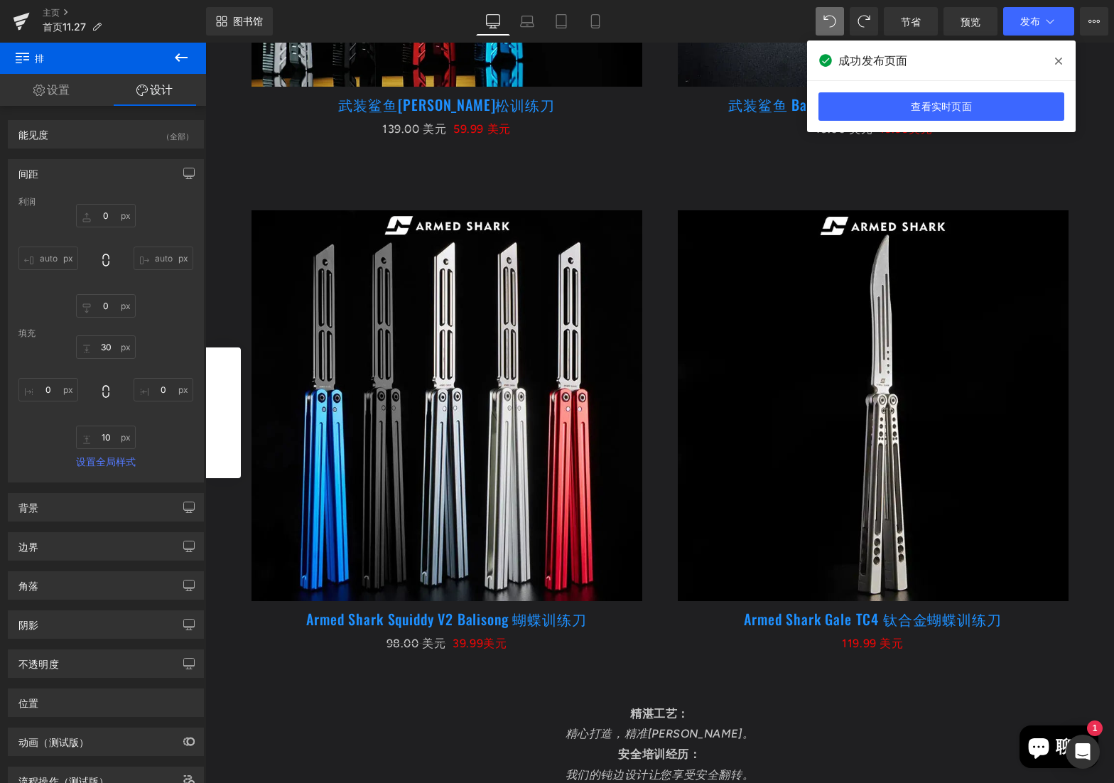
scroll to position [5683, 0]
